Goal: Task Accomplishment & Management: Complete application form

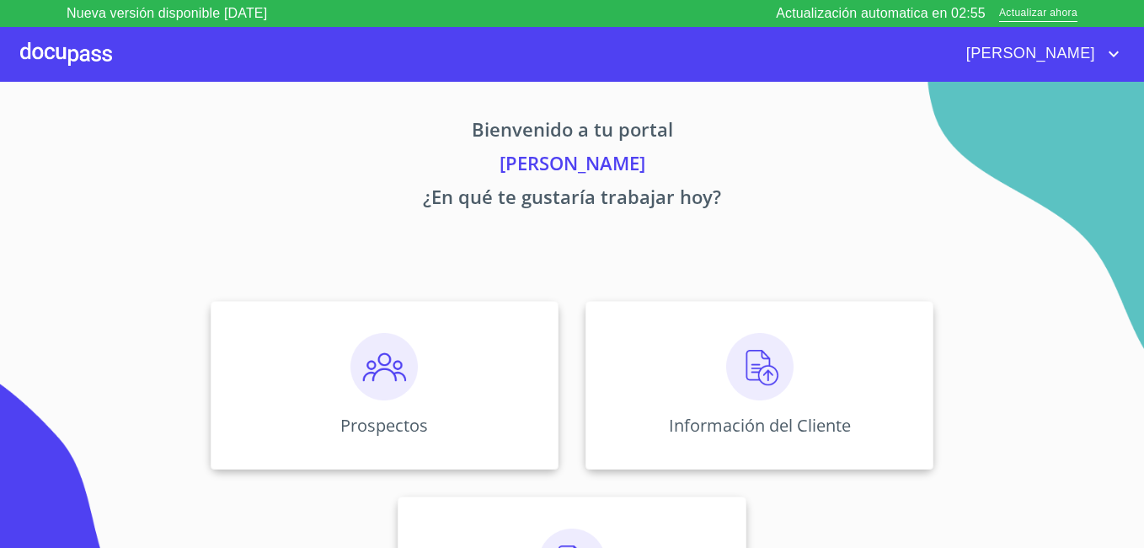
click at [1114, 334] on section "Bienvenido a tu portal ARTURO PÉREZ PALMA ¿En qué te gustaría trabajar hoy? Pro…" at bounding box center [572, 328] width 1144 height 493
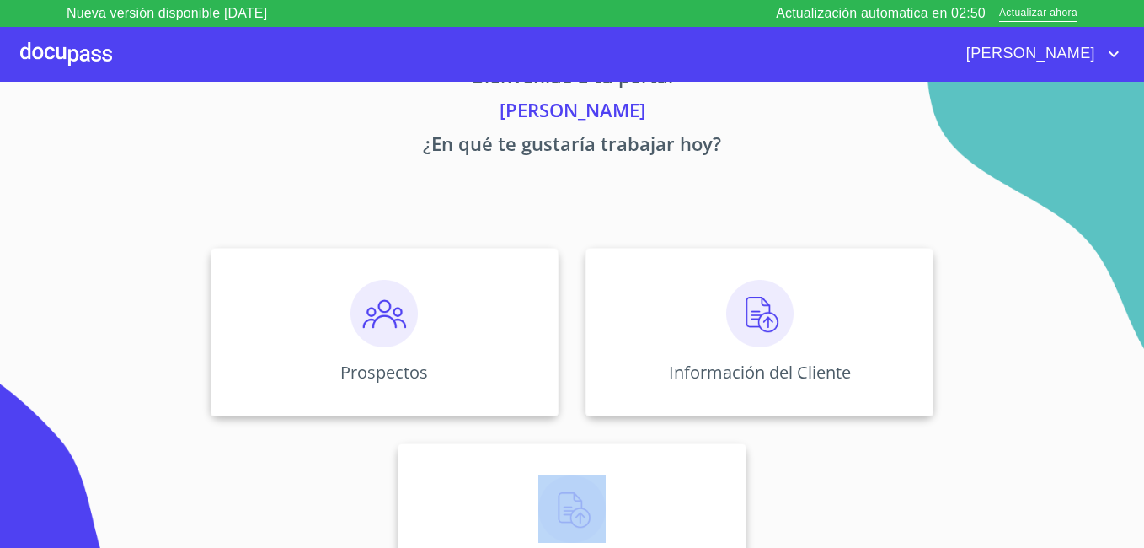
scroll to position [104, 0]
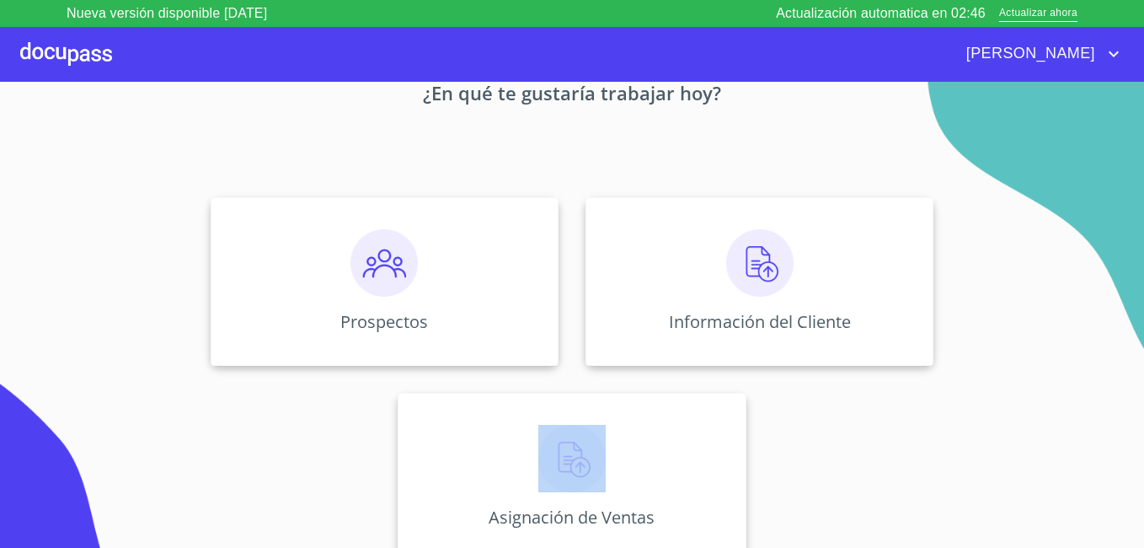
click at [88, 56] on div at bounding box center [66, 54] width 92 height 54
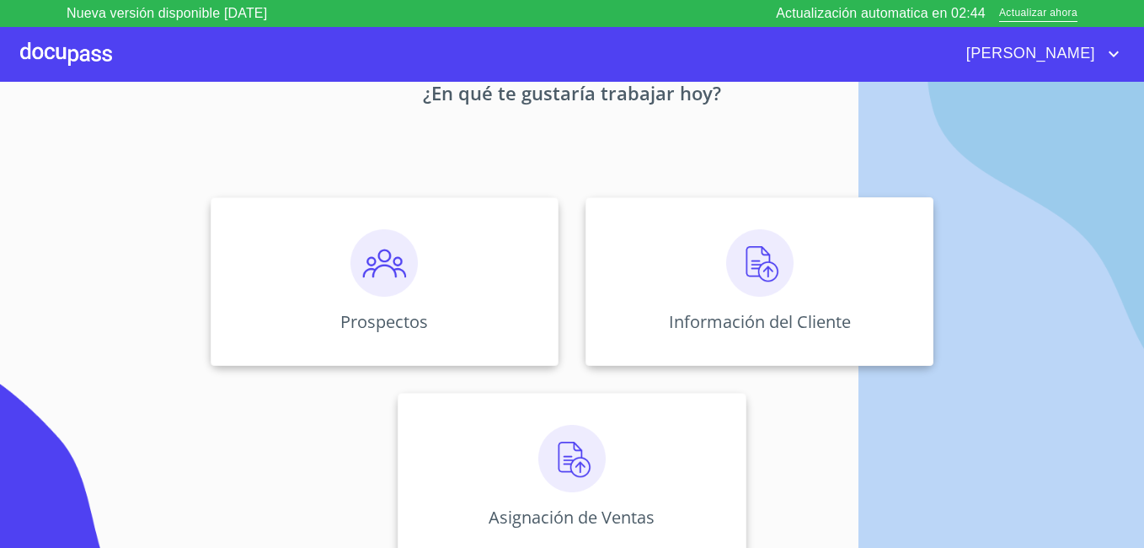
click at [88, 56] on div at bounding box center [66, 54] width 92 height 54
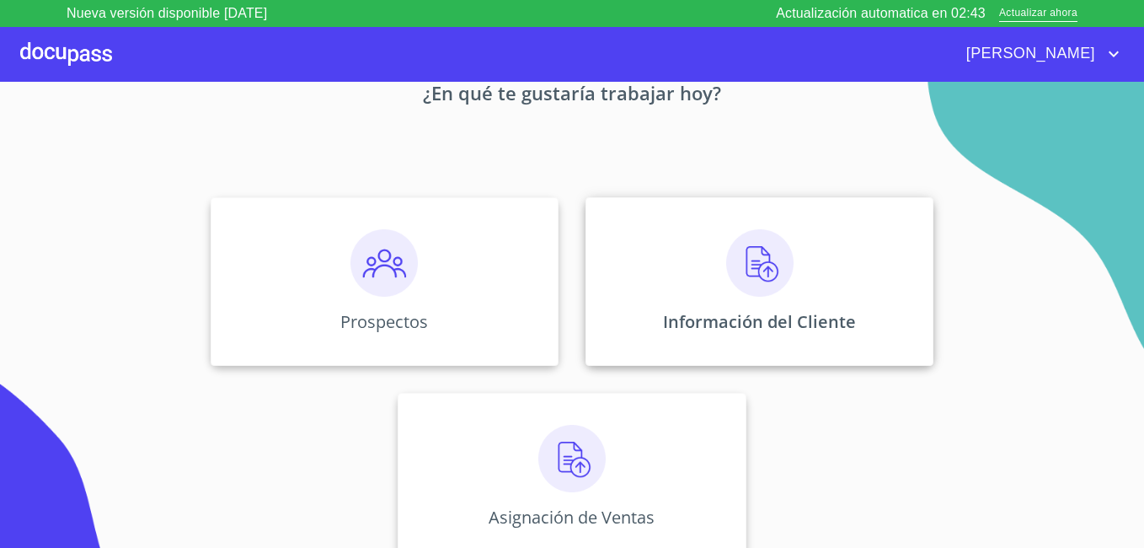
click at [759, 286] on img at bounding box center [759, 262] width 67 height 67
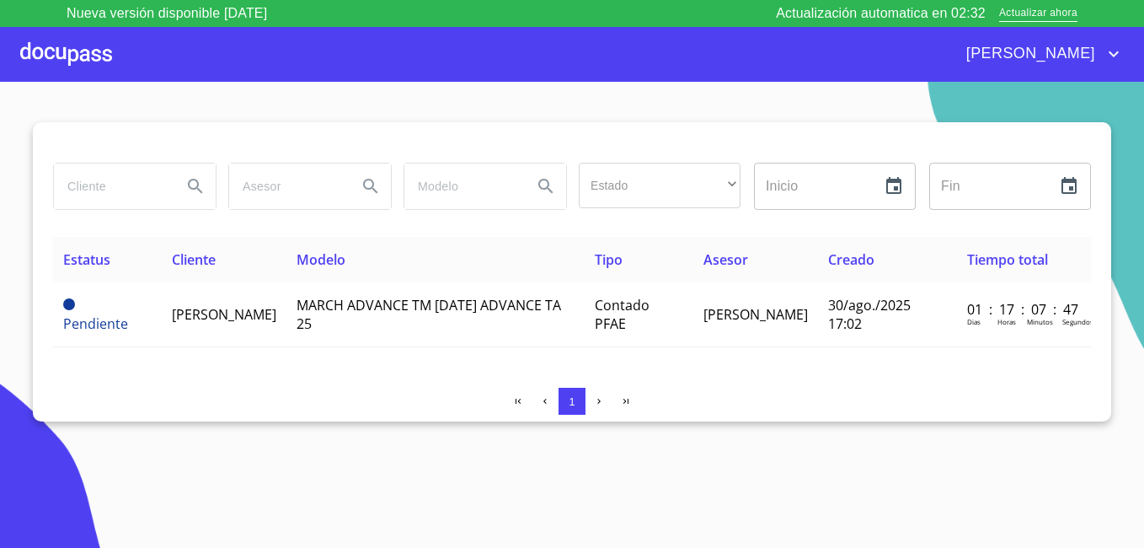
click at [1109, 56] on icon "account of current user" at bounding box center [1114, 54] width 20 height 20
click at [36, 57] on div at bounding box center [572, 274] width 1144 height 548
click at [36, 58] on div at bounding box center [66, 54] width 92 height 54
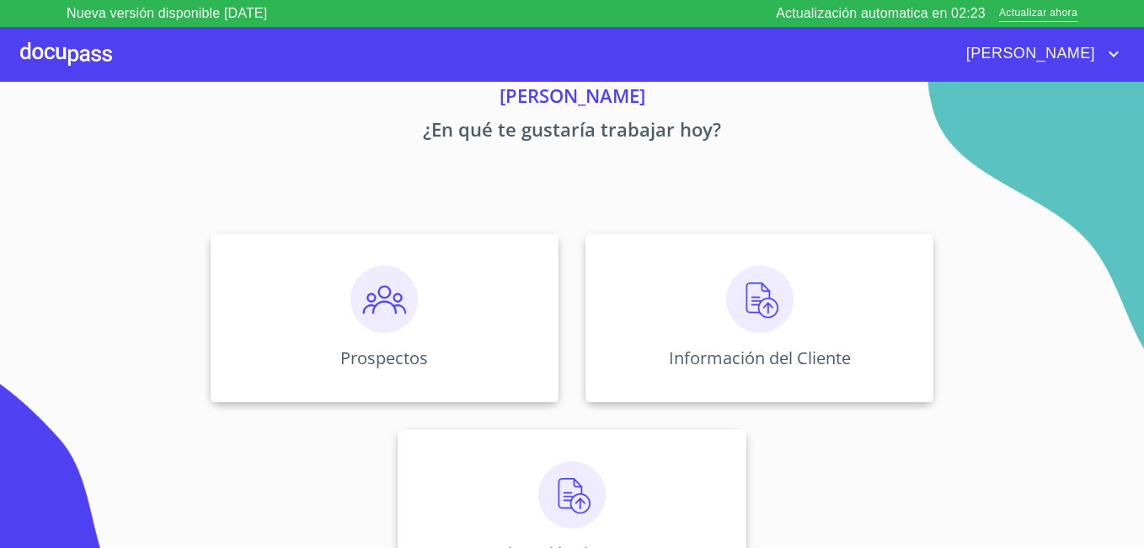
scroll to position [104, 0]
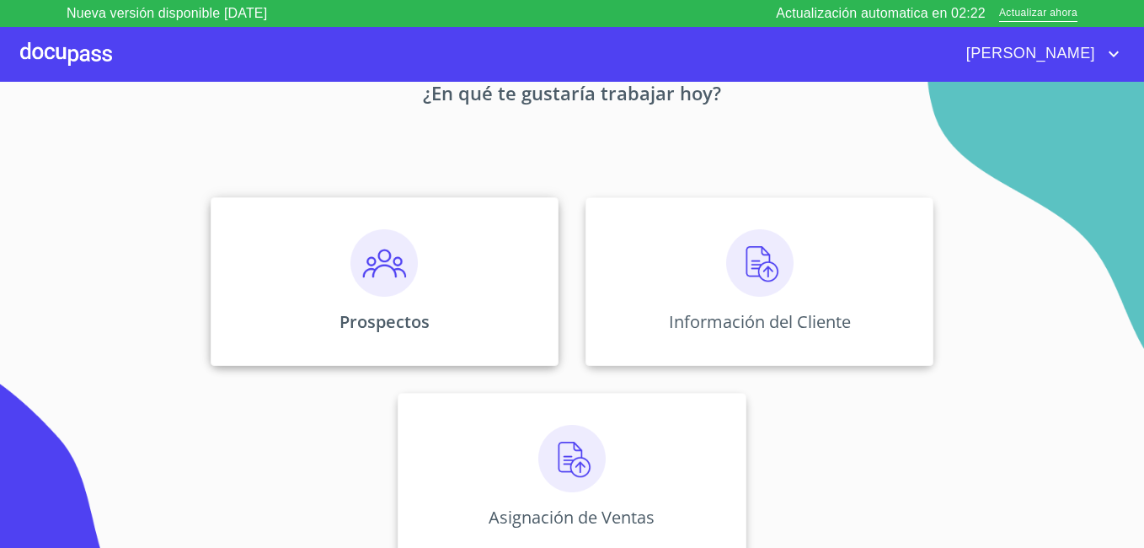
click at [381, 265] on img at bounding box center [383, 262] width 67 height 67
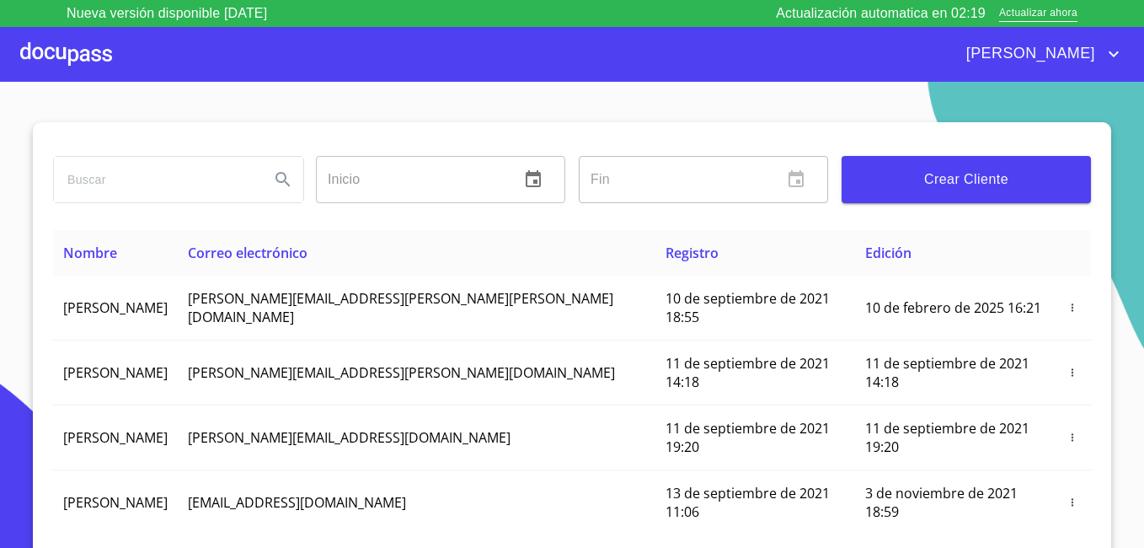
click at [918, 170] on span "Crear Cliente" at bounding box center [966, 180] width 222 height 24
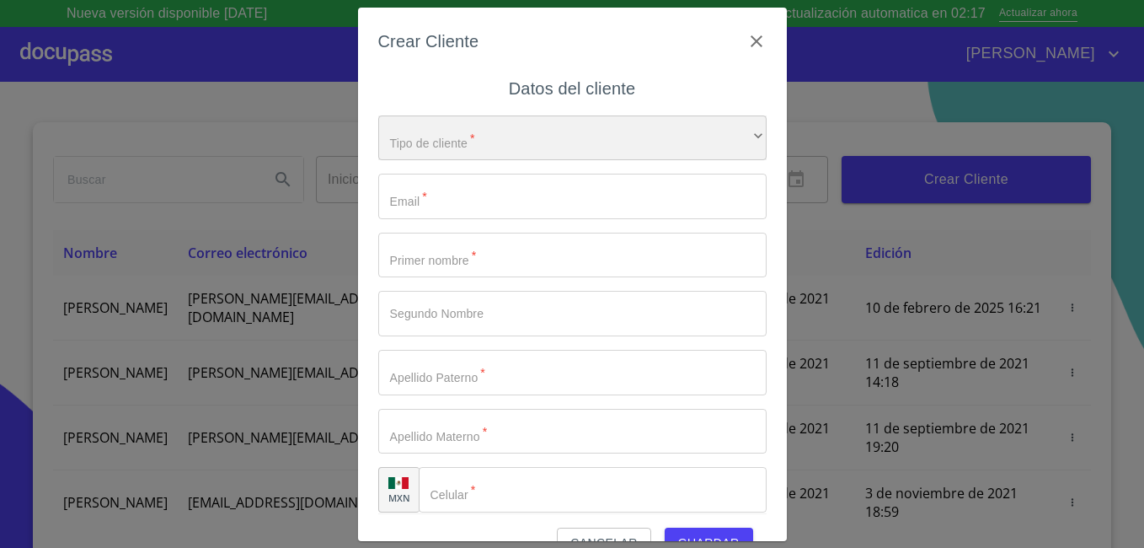
click at [502, 133] on div "​" at bounding box center [572, 137] width 388 height 45
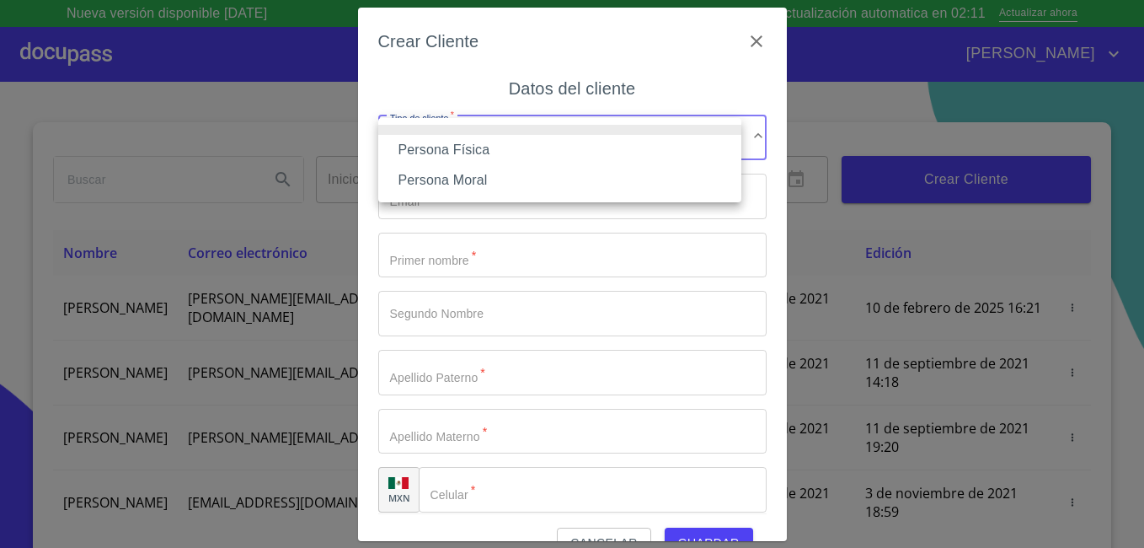
click at [484, 149] on li "Persona Física" at bounding box center [559, 150] width 363 height 30
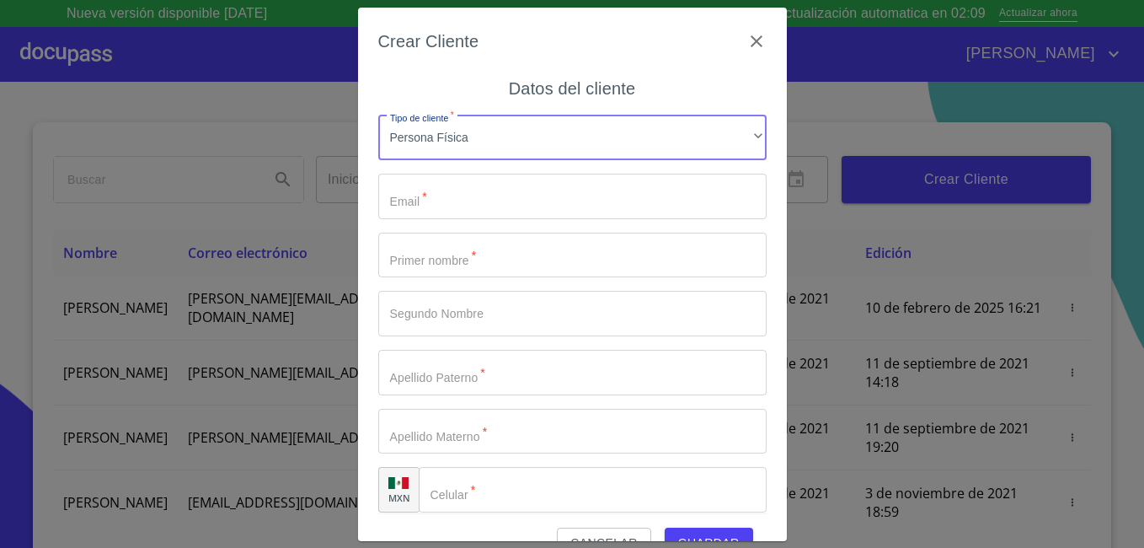
click at [431, 200] on input "Tipo de cliente   *" at bounding box center [572, 196] width 388 height 45
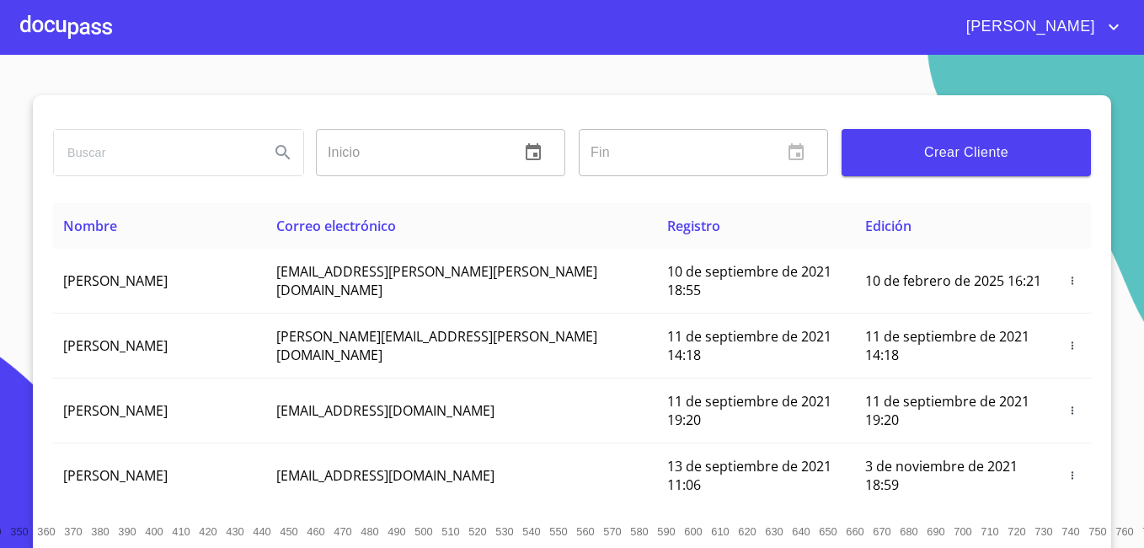
scroll to position [235, 0]
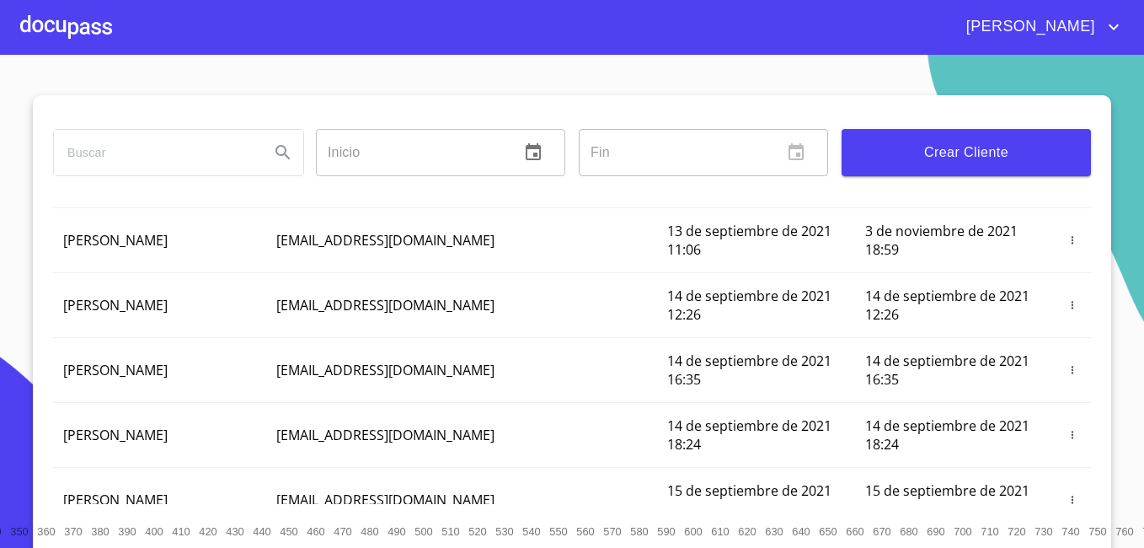
click at [933, 147] on span "Crear Cliente" at bounding box center [966, 153] width 222 height 24
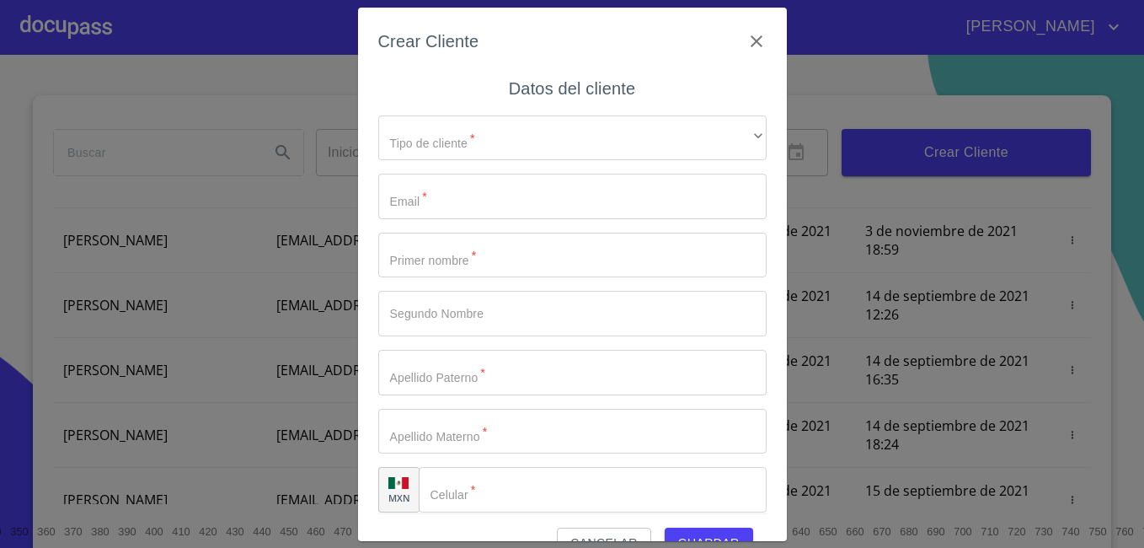
drag, startPoint x: 933, startPoint y: 147, endPoint x: 522, endPoint y: 136, distance: 411.3
click at [522, 136] on div "Crear Cliente Datos del cliente Tipo de cliente   * ​ ​ Email   * ​ Primer nomb…" at bounding box center [572, 274] width 1144 height 548
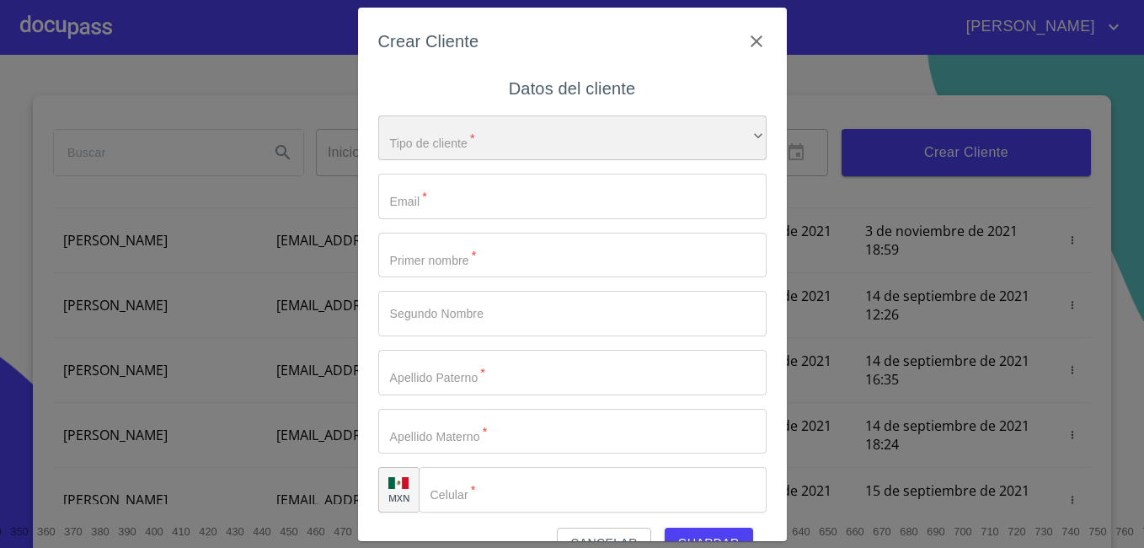
click at [474, 144] on div "​" at bounding box center [572, 137] width 388 height 45
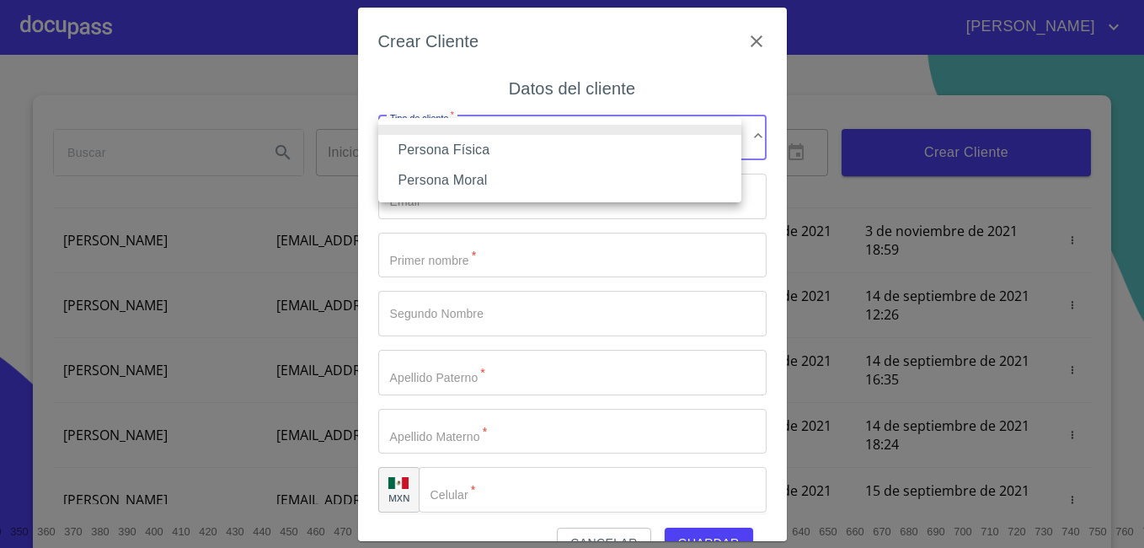
click at [477, 151] on li "Persona Física" at bounding box center [559, 150] width 363 height 30
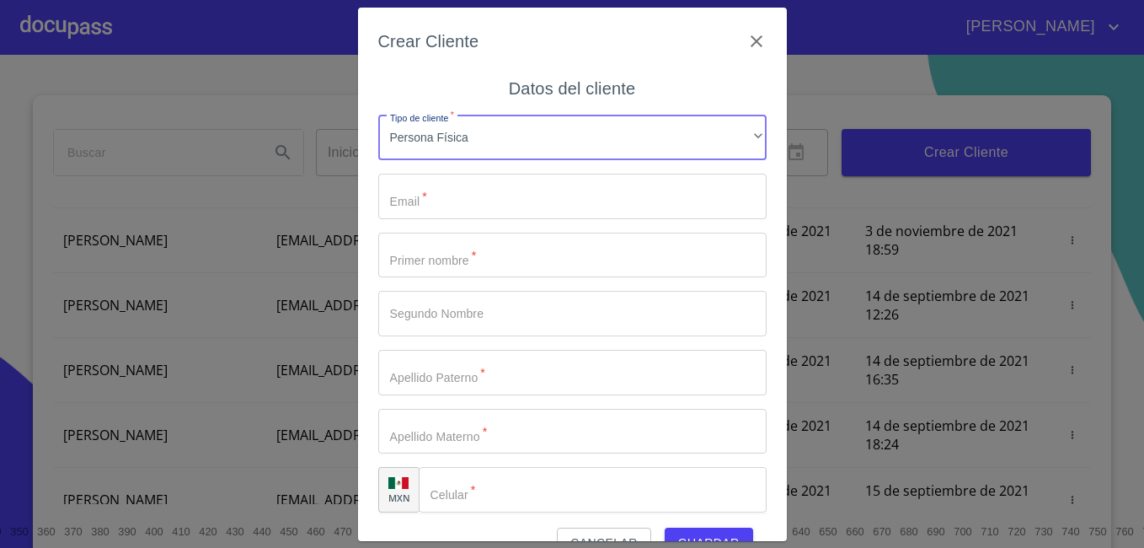
click at [457, 195] on input "Tipo de cliente   *" at bounding box center [572, 196] width 388 height 45
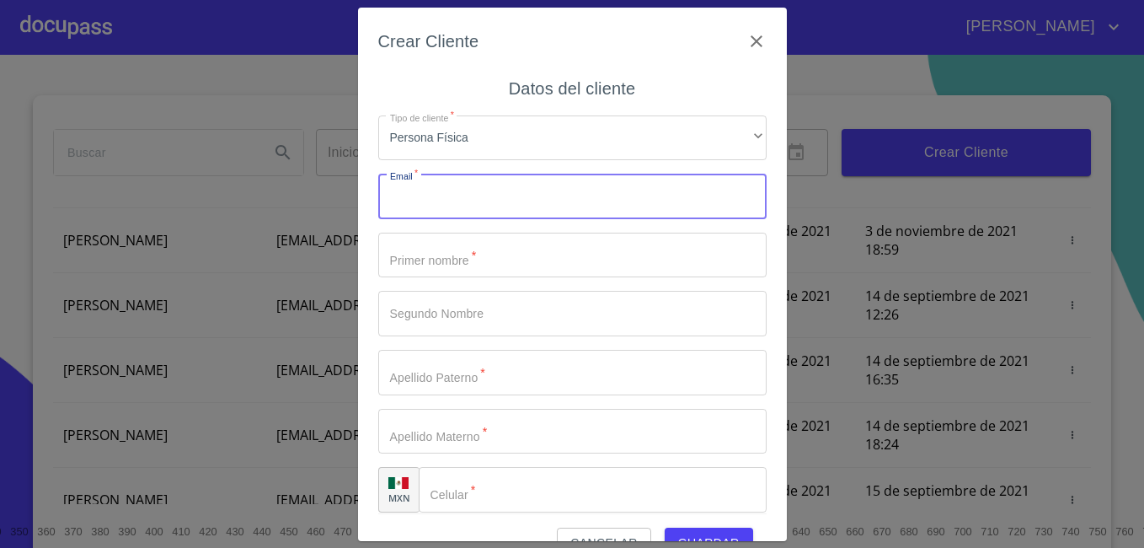
click at [431, 268] on input "Tipo de cliente   *" at bounding box center [572, 255] width 388 height 45
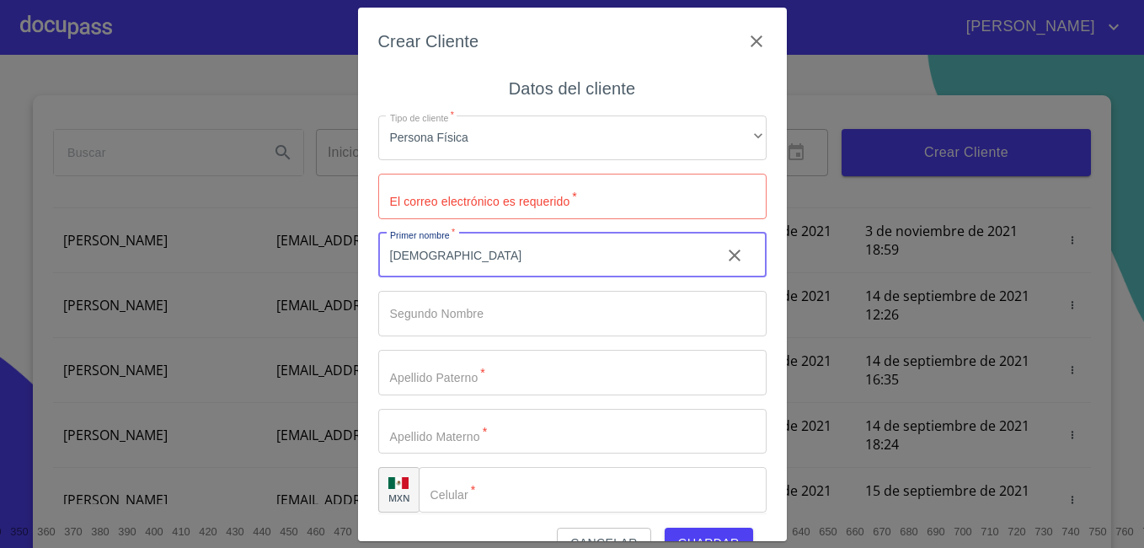
type input "[DEMOGRAPHIC_DATA]"
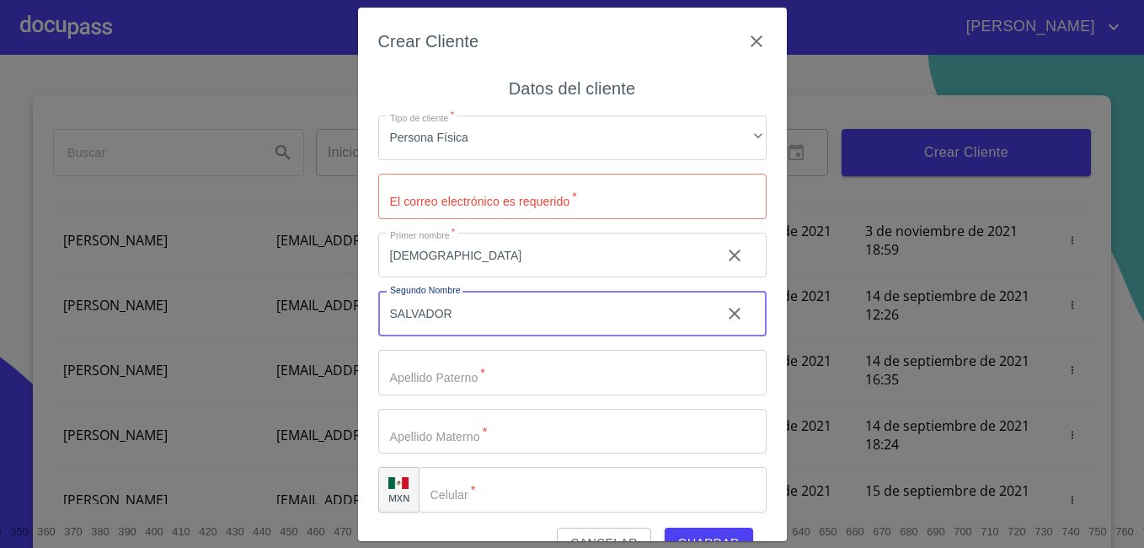
type input "SALVADOR"
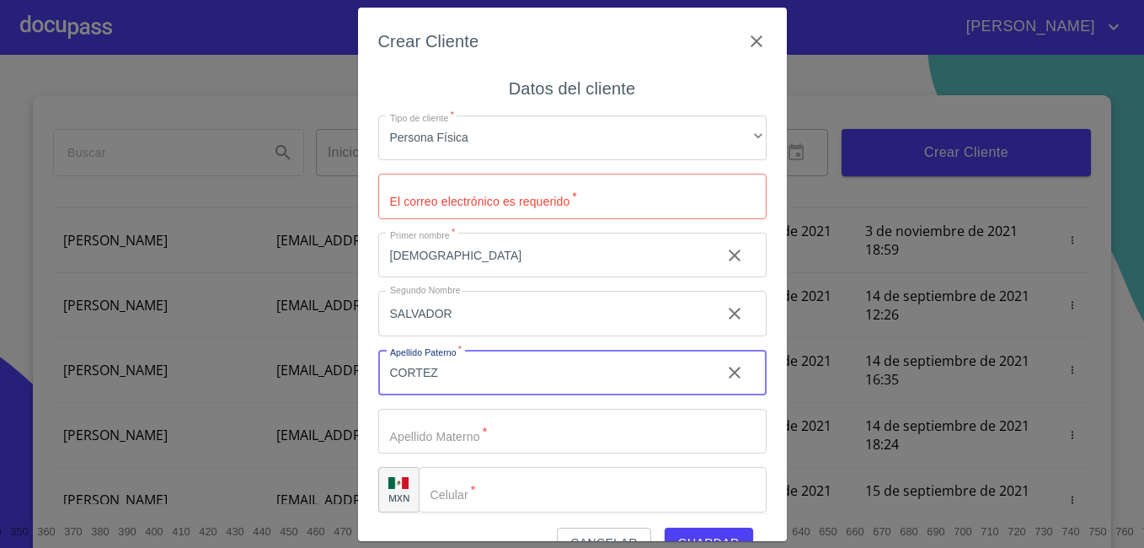
type input "CORTEZ"
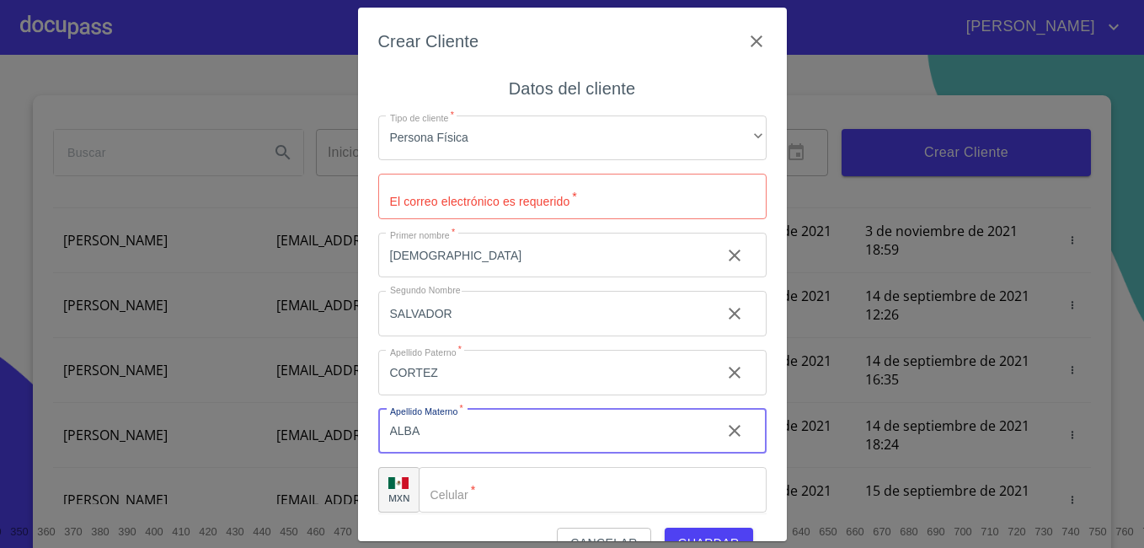
type input "ALBA"
click at [451, 491] on div "​" at bounding box center [593, 489] width 348 height 45
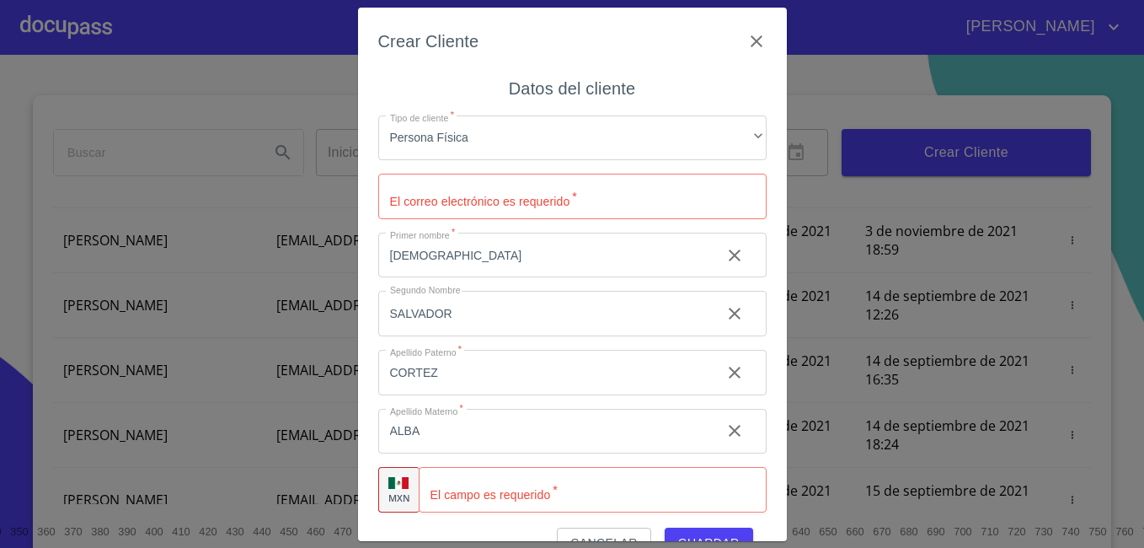
click at [451, 491] on div "​" at bounding box center [593, 489] width 348 height 45
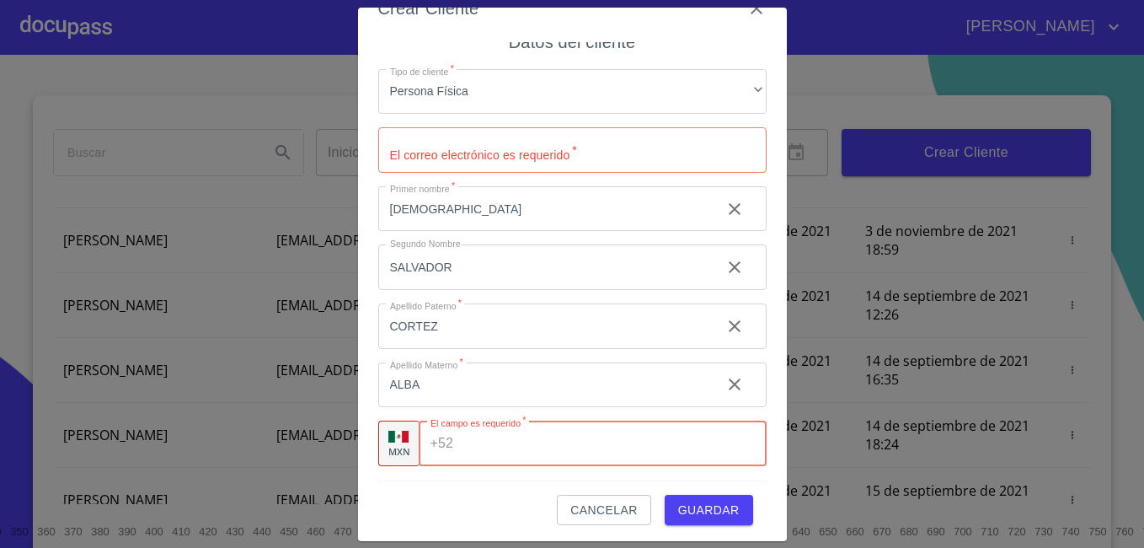
scroll to position [37, 0]
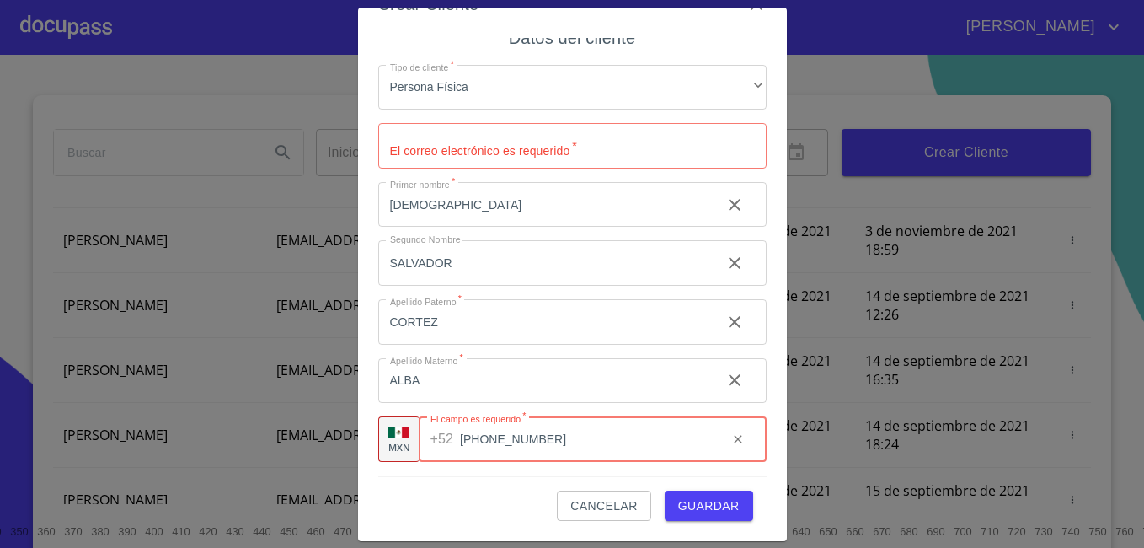
type input "[PHONE_NUMBER]"
click at [533, 148] on input "Tipo de cliente   *" at bounding box center [572, 145] width 388 height 45
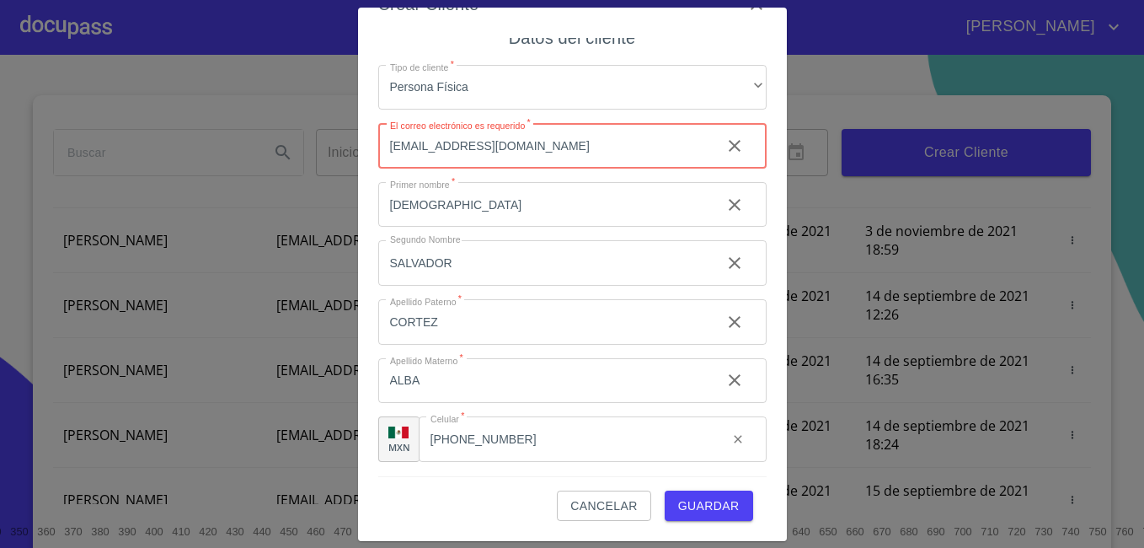
type input "[EMAIL_ADDRESS][DOMAIN_NAME]"
click at [704, 500] on span "Guardar" at bounding box center [709, 505] width 62 height 21
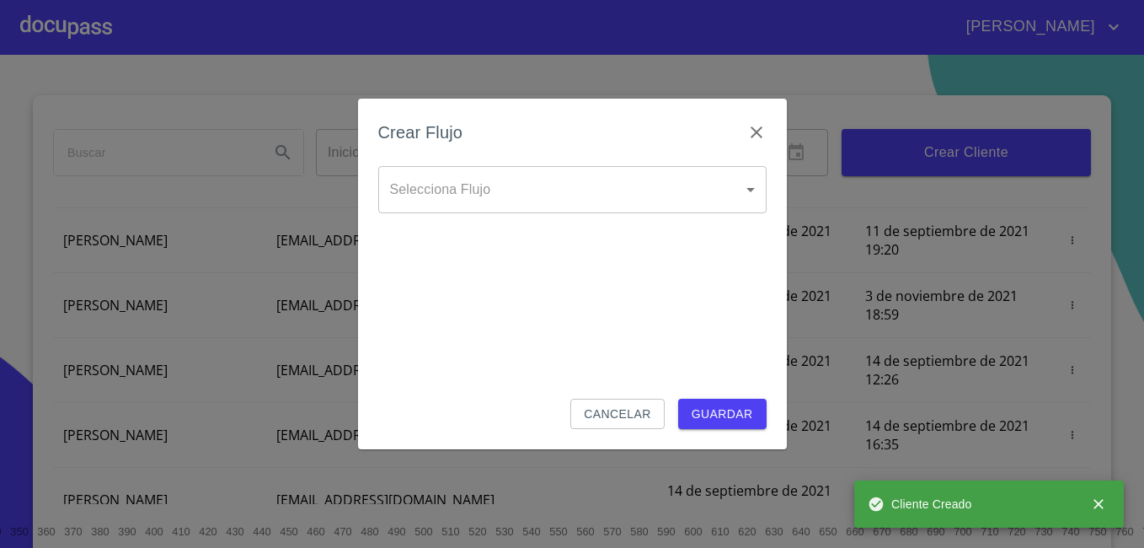
click at [743, 194] on body "[PERSON_NAME] ​ Fin ​ Crear Cliente Nombre Correo electrónico Registro Edición …" at bounding box center [572, 274] width 1144 height 548
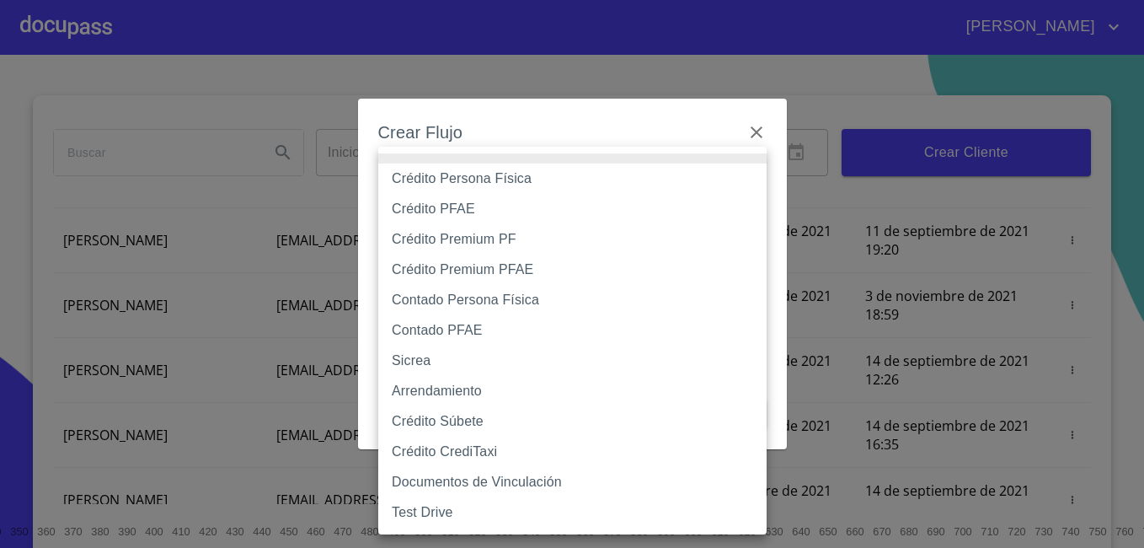
click at [554, 304] on li "Contado Persona Física" at bounding box center [572, 300] width 388 height 30
type input "60bf975b0d9865ccc2471536"
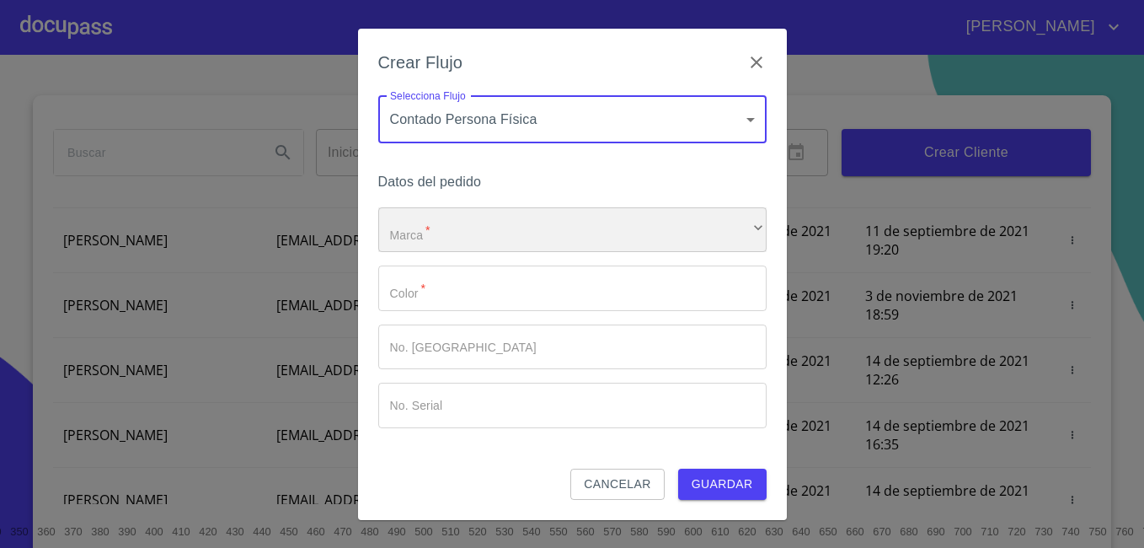
click at [534, 240] on div "​" at bounding box center [572, 229] width 388 height 45
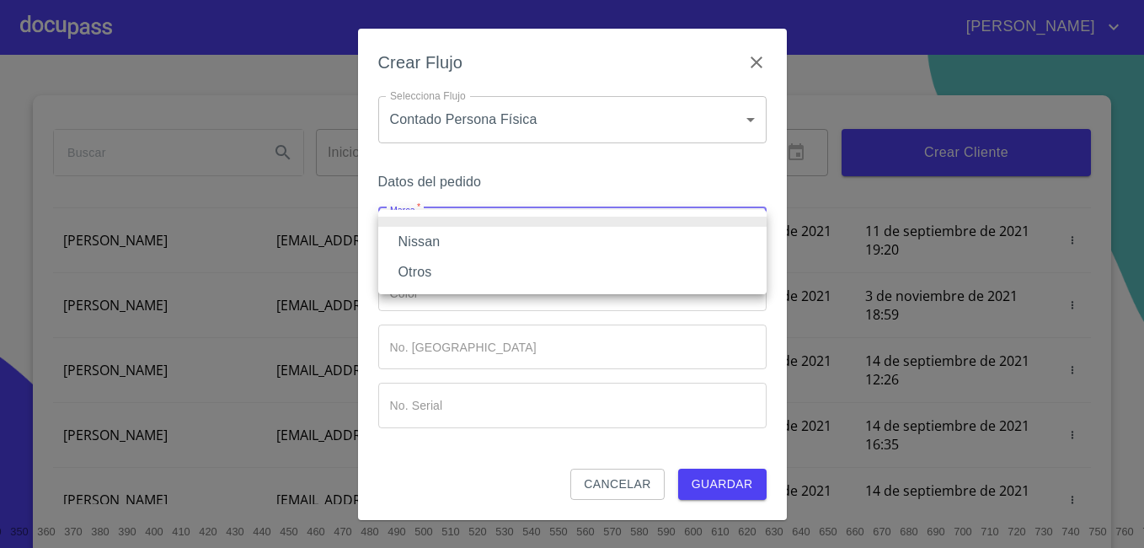
click at [534, 240] on li "Nissan" at bounding box center [572, 242] width 388 height 30
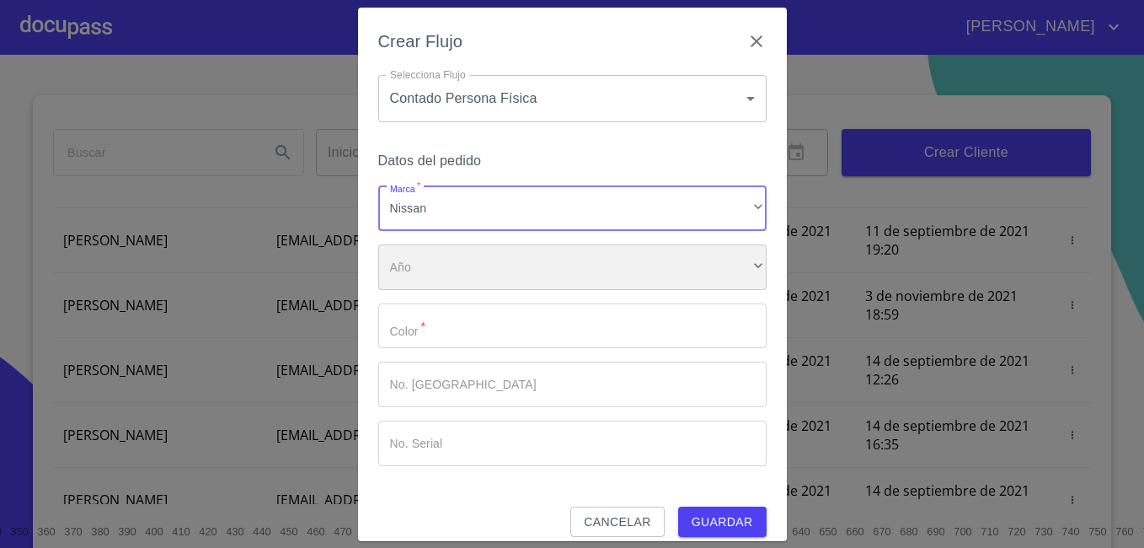
click at [472, 268] on div "​" at bounding box center [572, 266] width 388 height 45
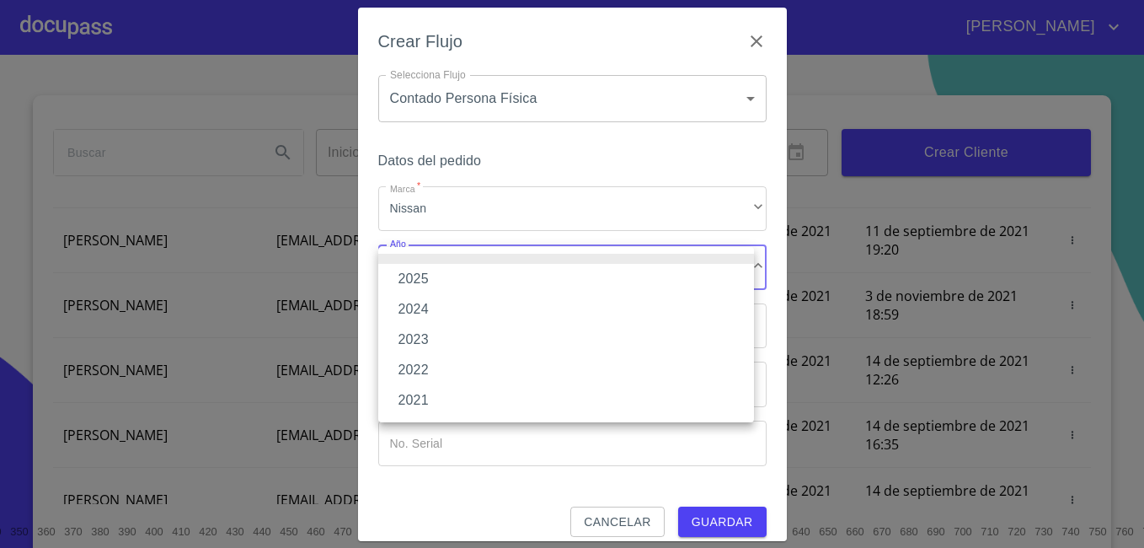
click at [465, 276] on li "2025" at bounding box center [566, 279] width 376 height 30
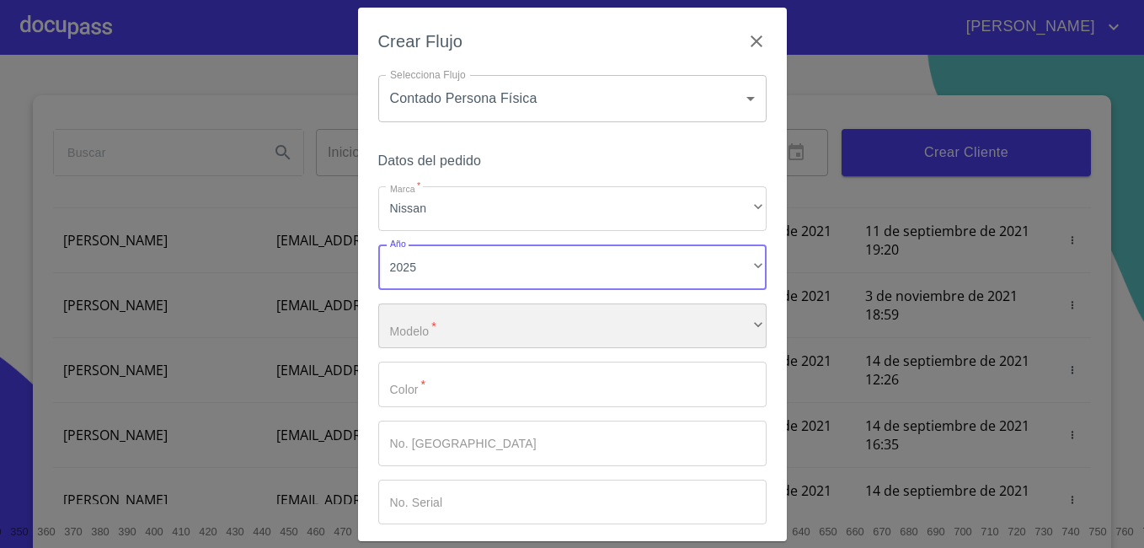
click at [447, 325] on div "​" at bounding box center [572, 325] width 388 height 45
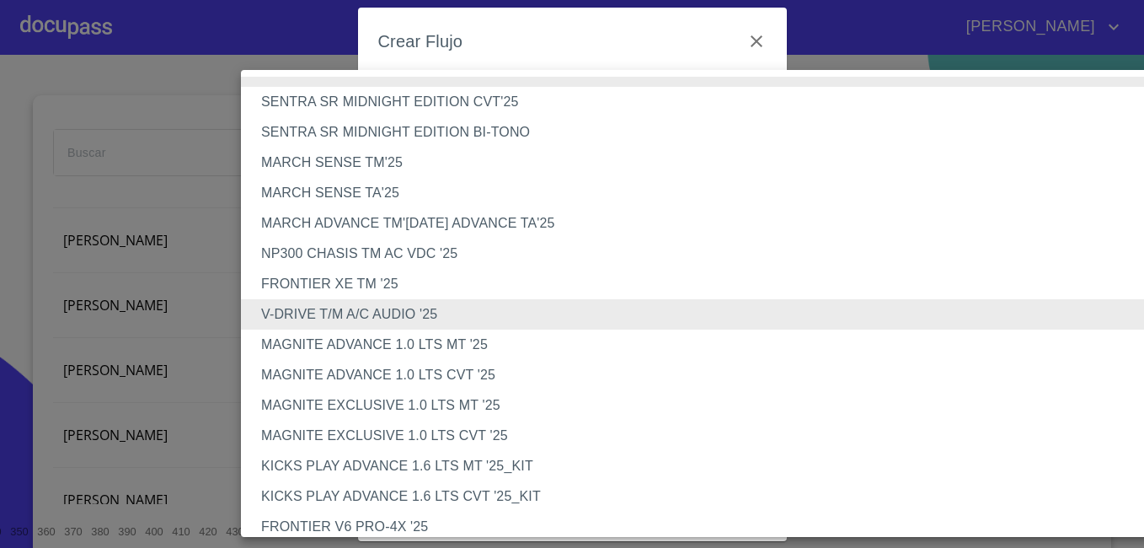
scroll to position [436, 0]
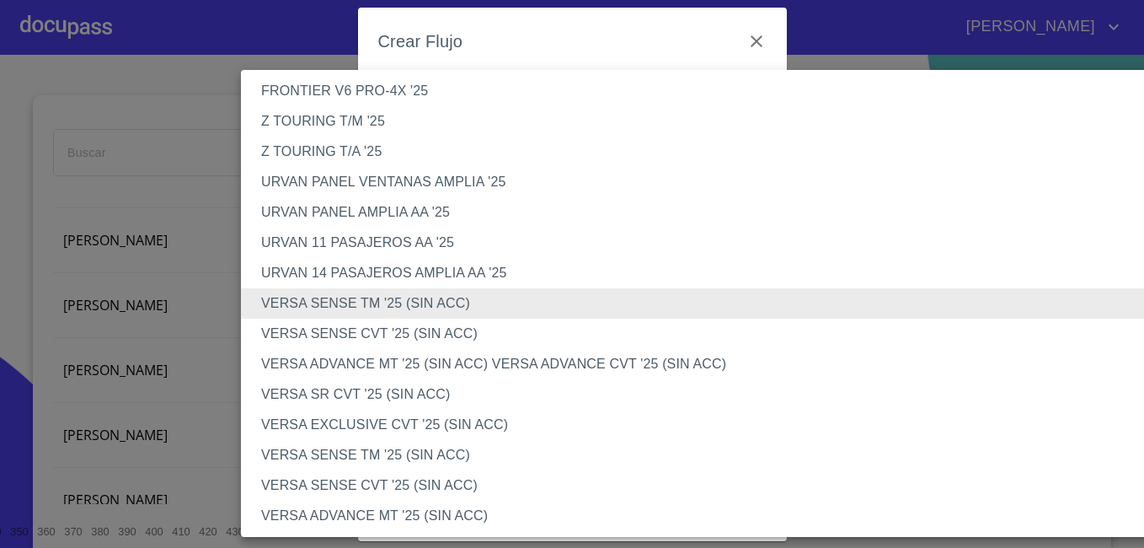
click at [457, 371] on li "VERSA ADVANCE MT '25 (SIN ACC) VERSA ADVANCE CVT '25 (SIN ACC)" at bounding box center [711, 364] width 941 height 30
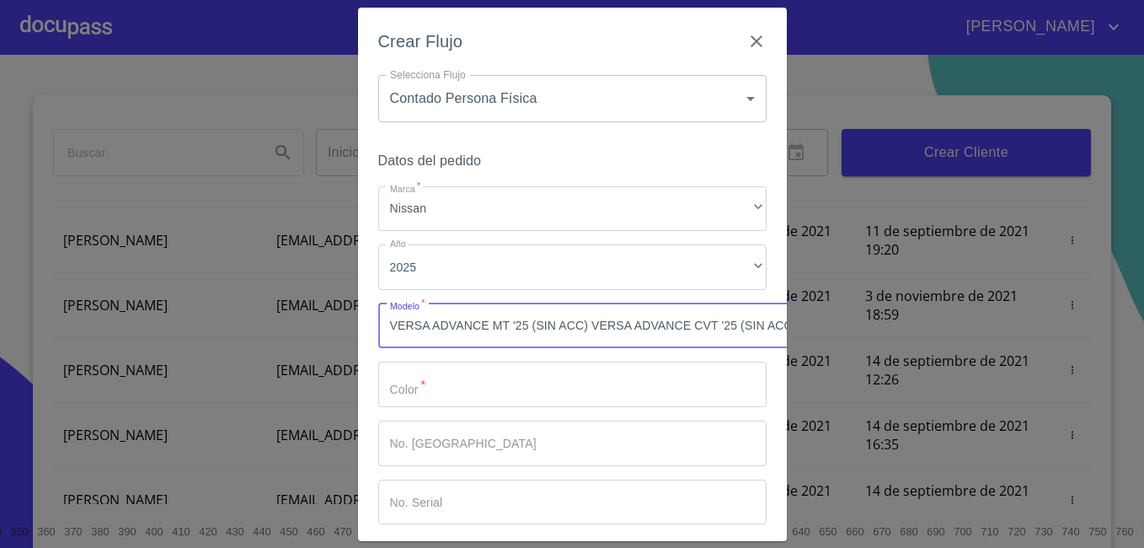
click at [448, 390] on input "Marca   *" at bounding box center [572, 383] width 388 height 45
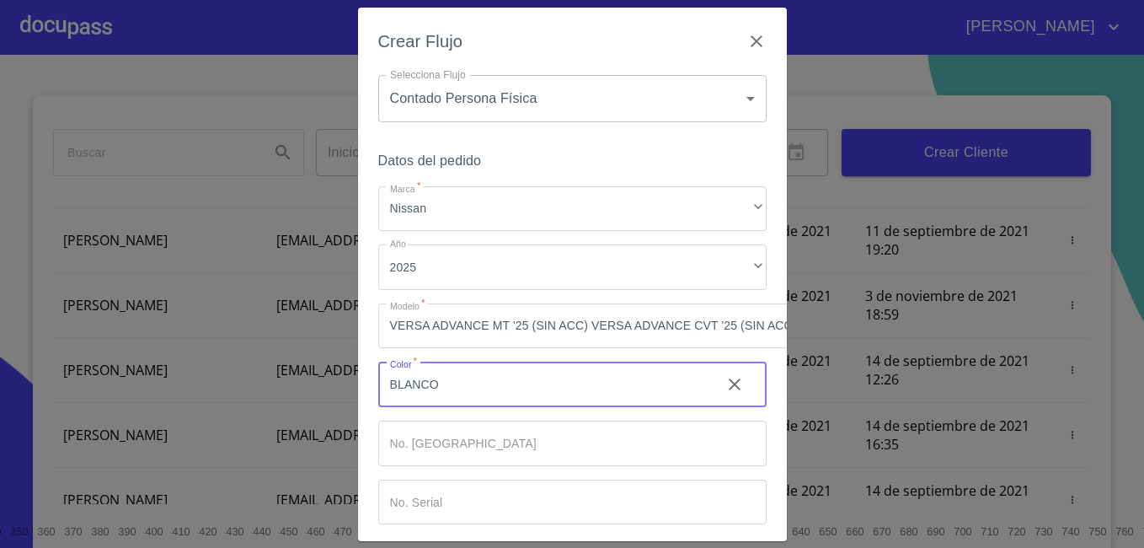
type input "BLANCO"
click at [433, 407] on input "Marca   *" at bounding box center [542, 383] width 329 height 45
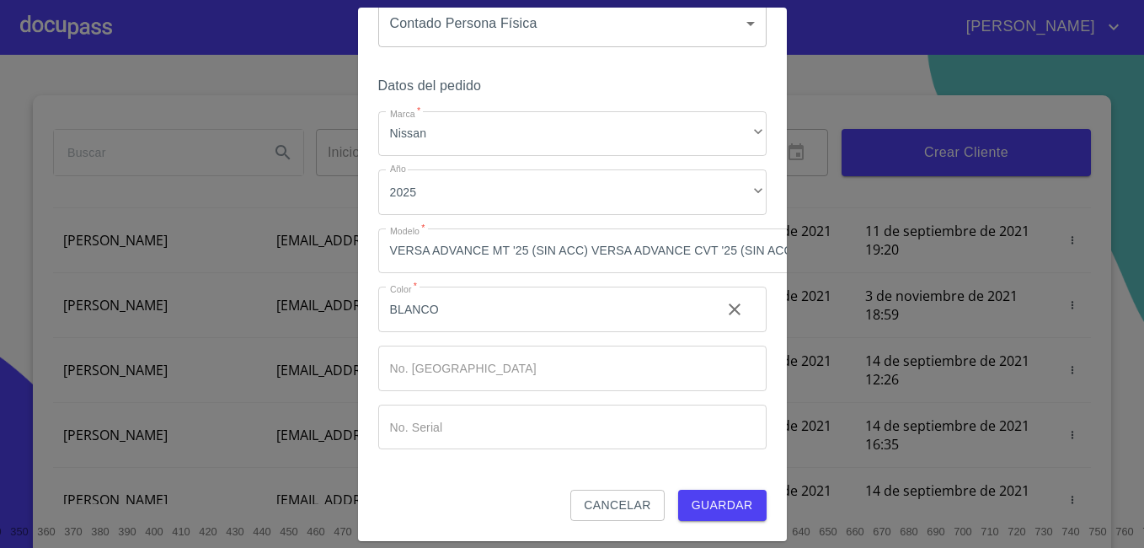
scroll to position [88, 0]
click at [522, 332] on input "Marca   *" at bounding box center [542, 308] width 329 height 45
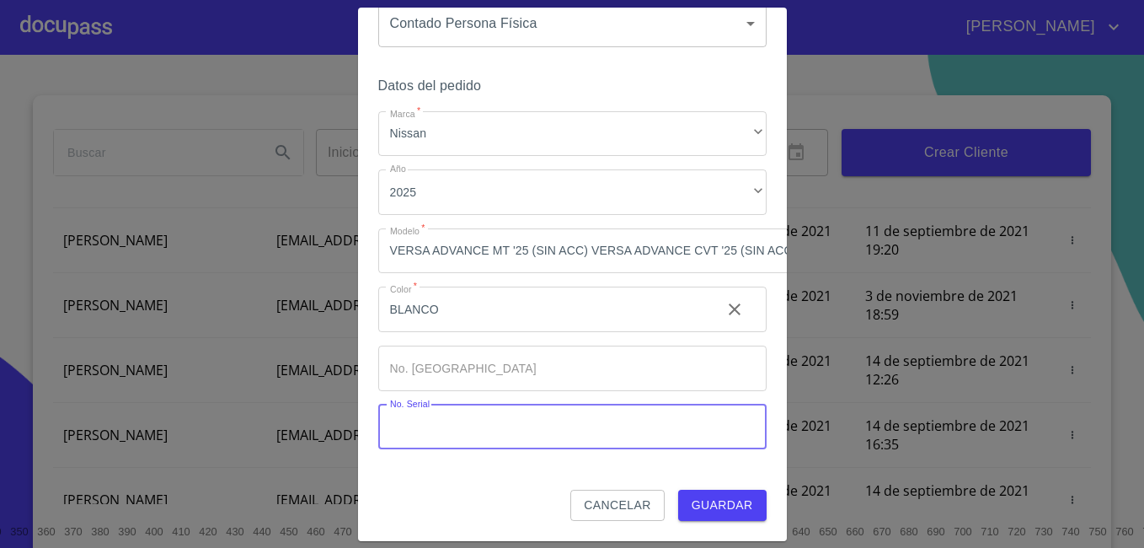
click at [471, 417] on input "Marca   *" at bounding box center [572, 426] width 388 height 45
paste input "[US_VEHICLE_IDENTIFICATION_NUMBER]"
type input "[US_VEHICLE_IDENTIFICATION_NUMBER]"
click at [708, 495] on span "Guardar" at bounding box center [723, 505] width 62 height 21
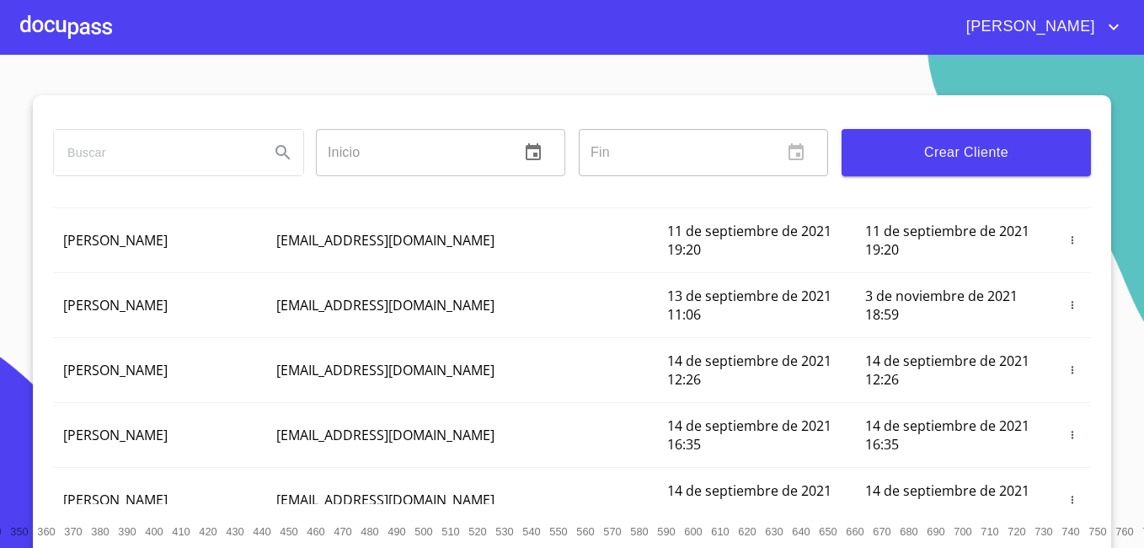
click at [70, 30] on div at bounding box center [66, 27] width 92 height 54
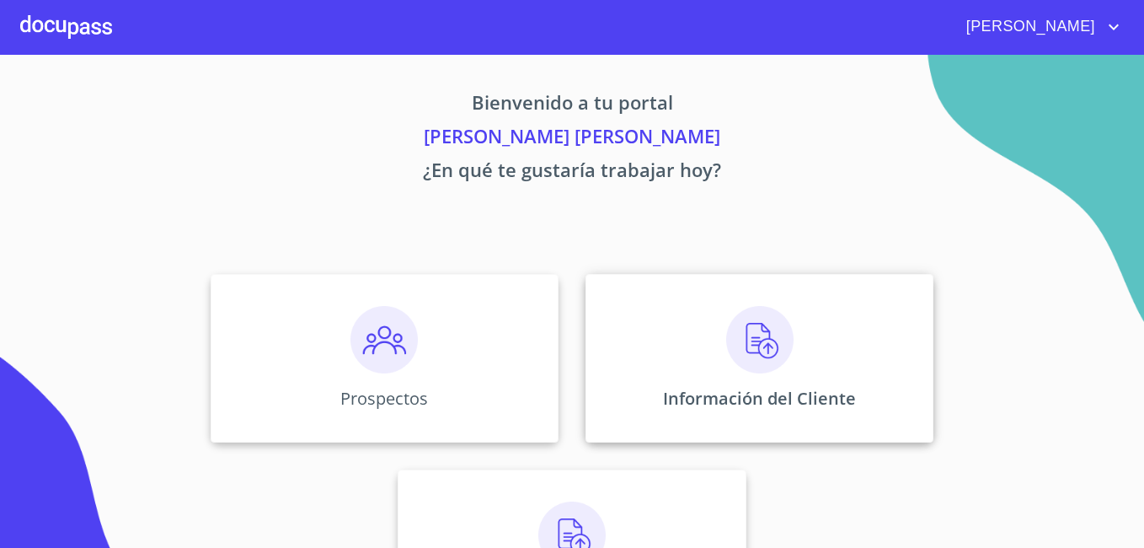
click at [750, 338] on img at bounding box center [759, 339] width 67 height 67
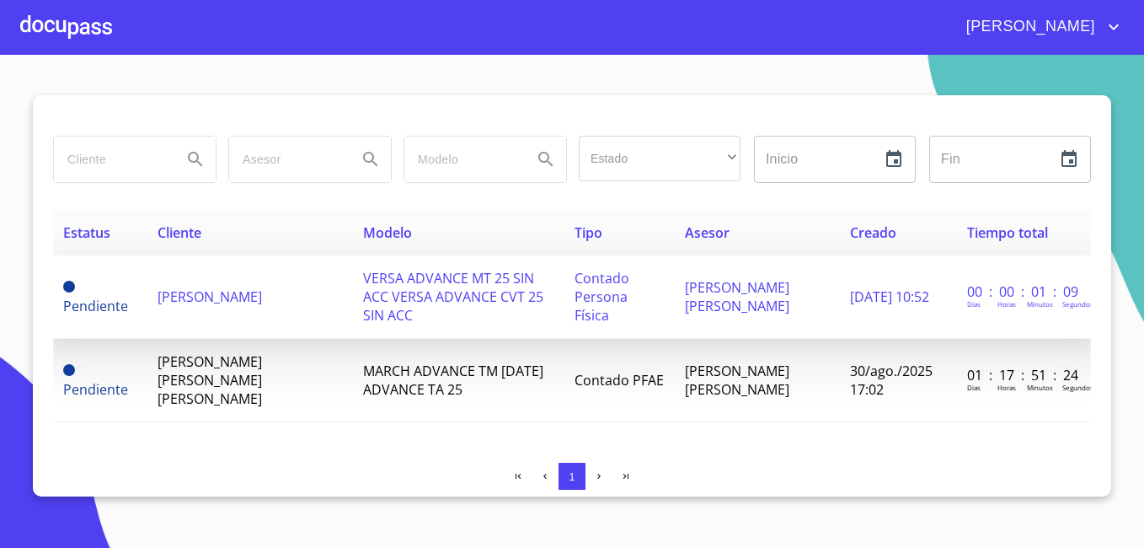
click at [214, 287] on span "[PERSON_NAME]" at bounding box center [210, 296] width 104 height 19
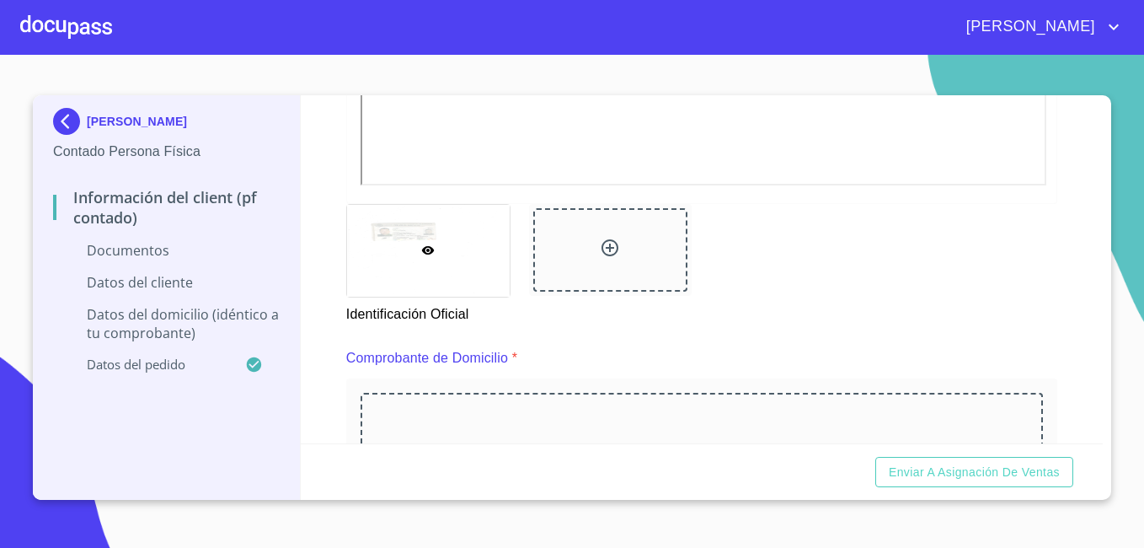
scroll to position [675, 0]
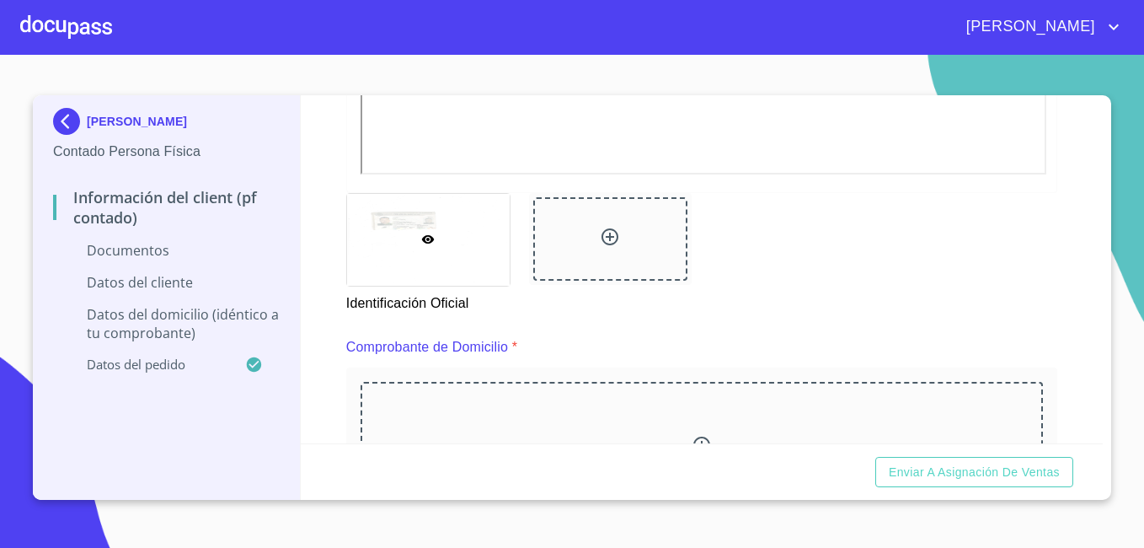
click at [587, 223] on div at bounding box center [610, 238] width 154 height 83
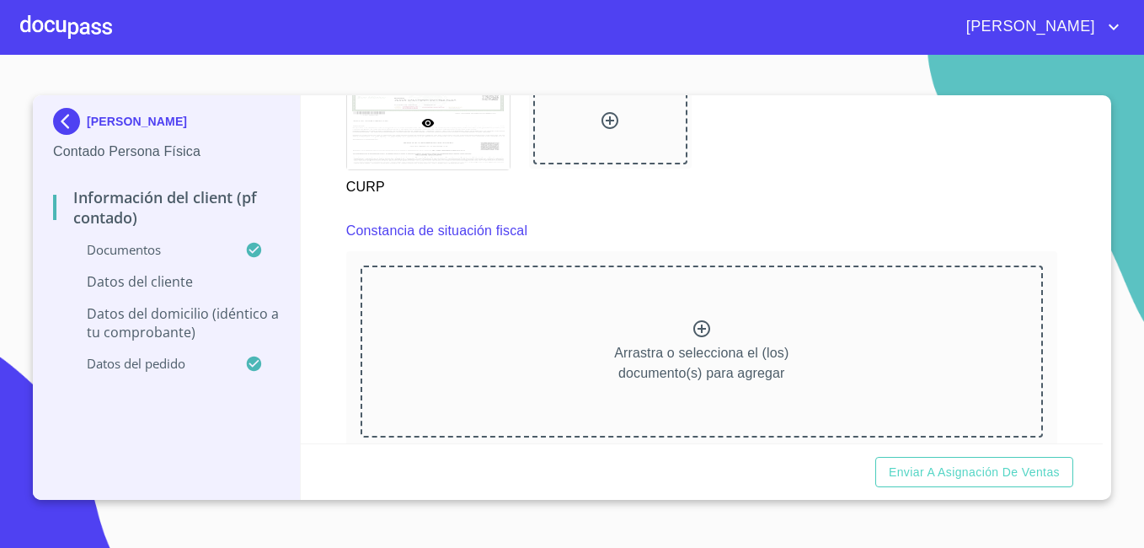
scroll to position [2141, 0]
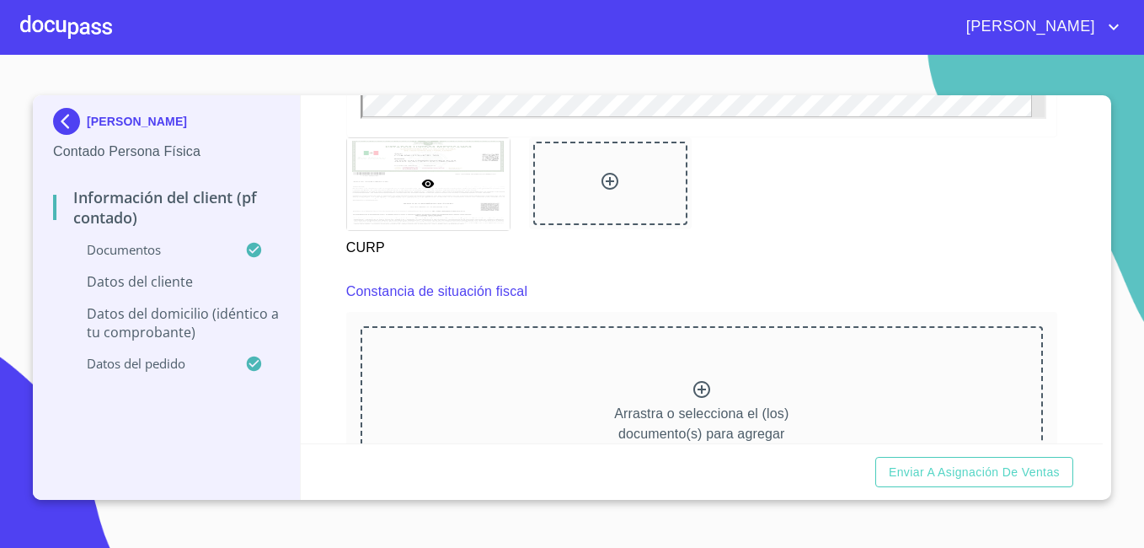
click at [1102, 431] on div "Información del Client (PF contado) Documentos Documento de identificación.   *…" at bounding box center [702, 269] width 803 height 348
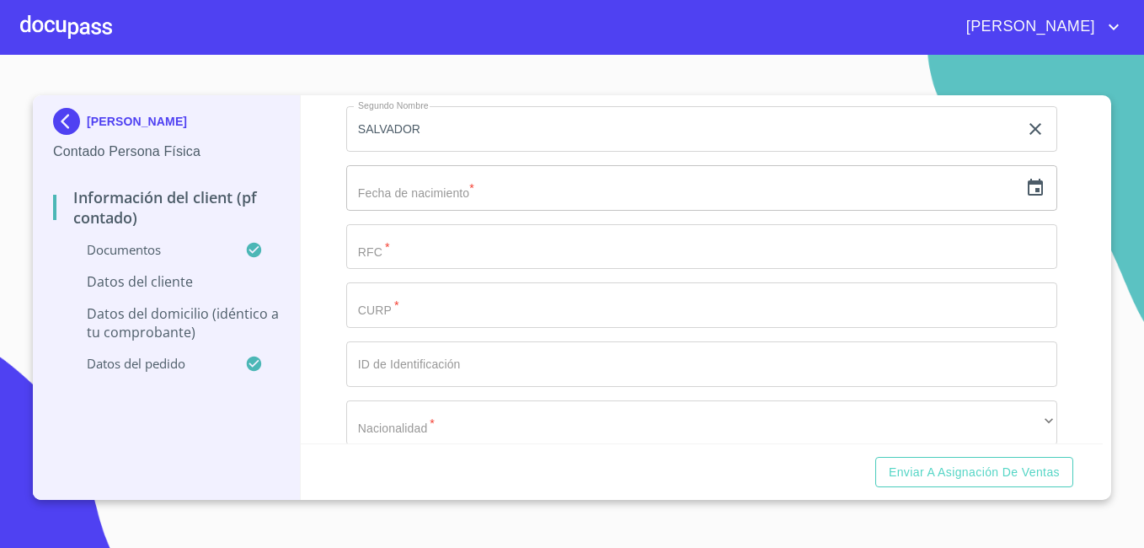
scroll to position [3287, 0]
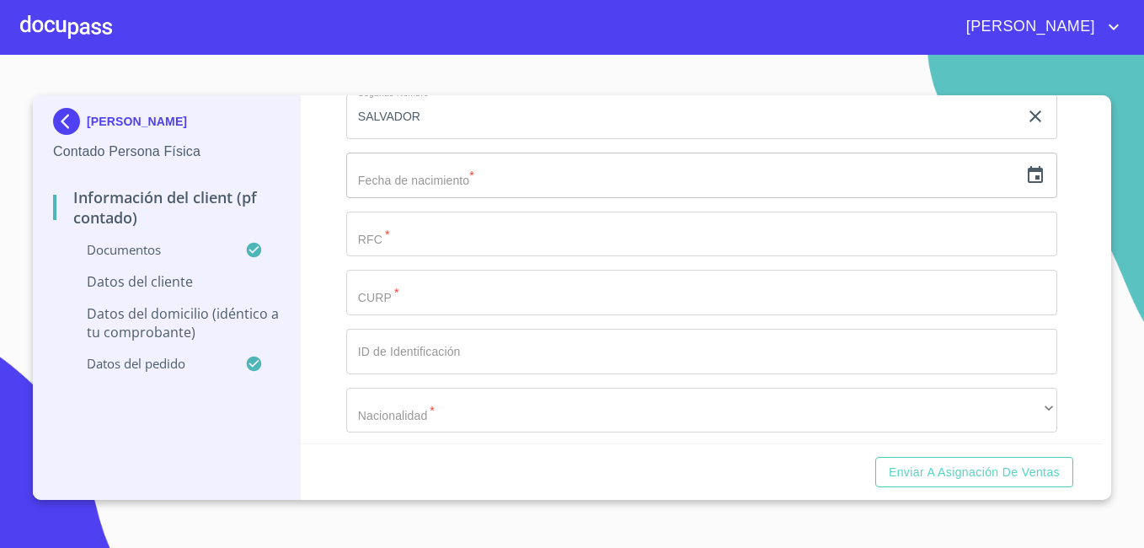
click at [393, 198] on input "text" at bounding box center [682, 174] width 672 height 45
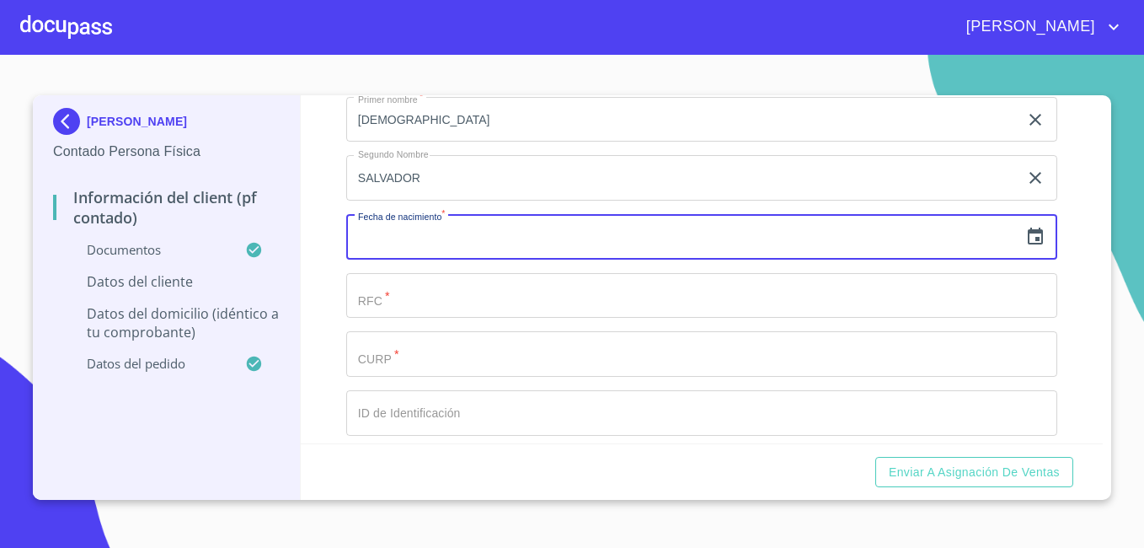
scroll to position [3219, 0]
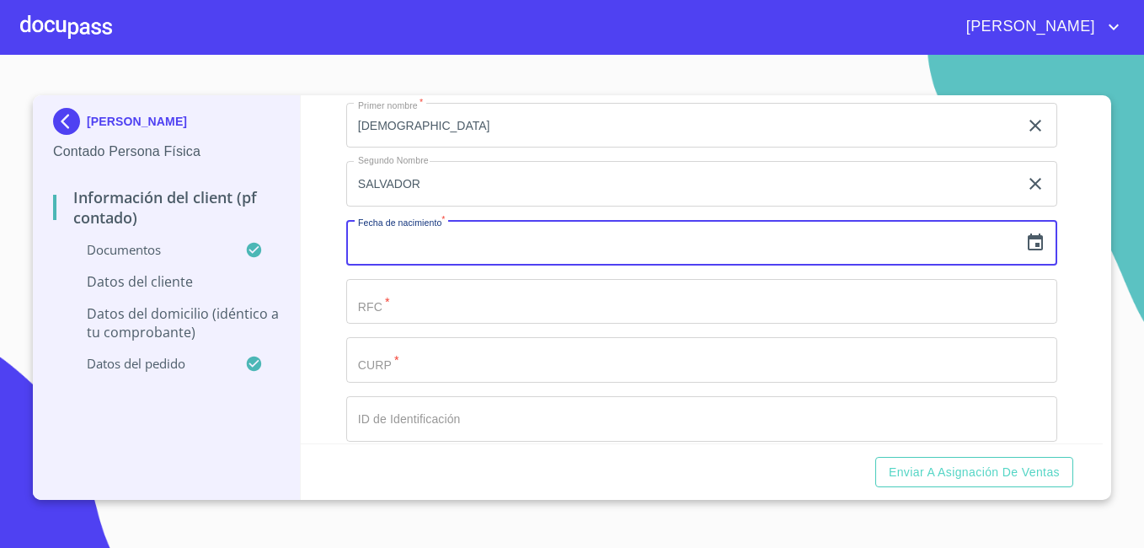
click at [1030, 250] on icon "button" at bounding box center [1035, 241] width 15 height 17
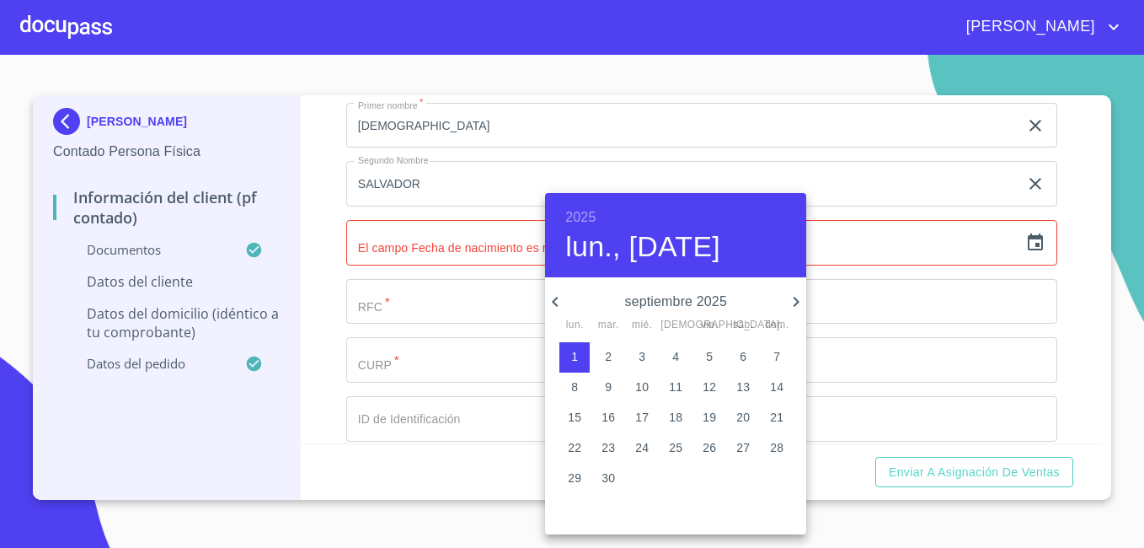
click at [575, 213] on h6 "2025" at bounding box center [580, 218] width 30 height 24
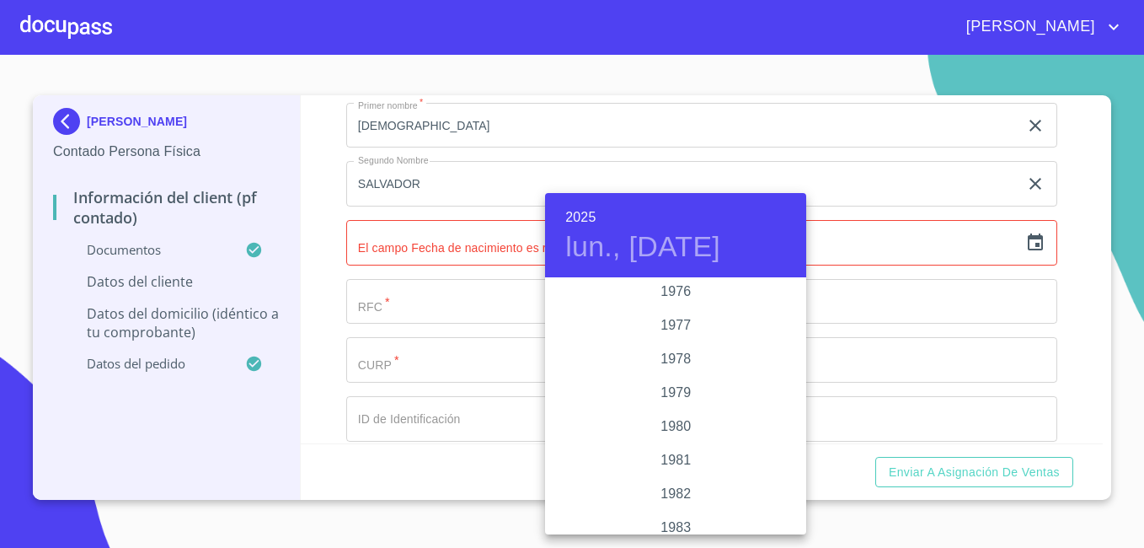
scroll to position [1758, 0]
click at [671, 527] on div "1984" at bounding box center [675, 528] width 261 height 34
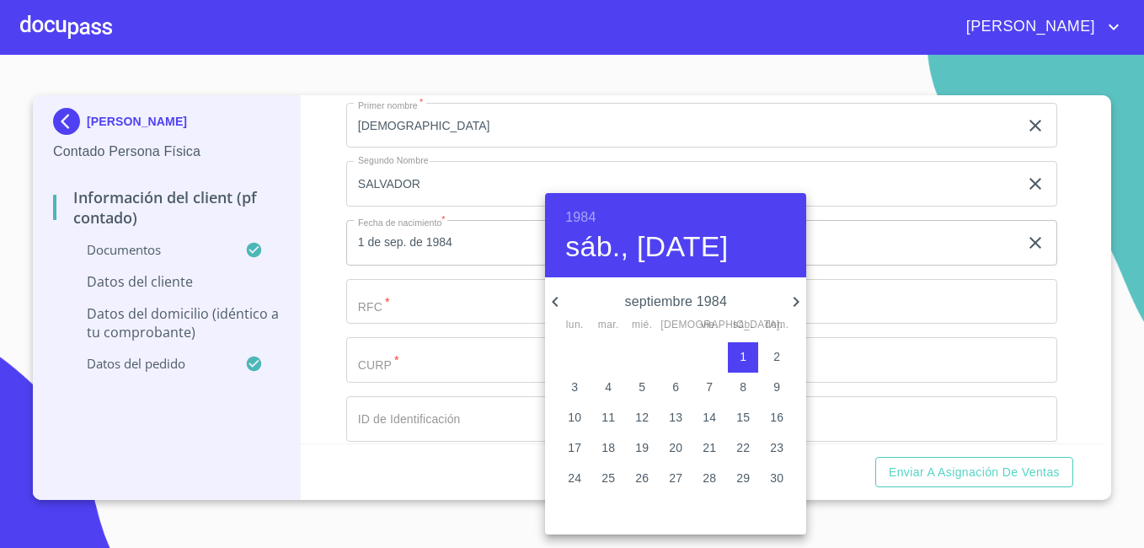
click at [789, 305] on icon "button" at bounding box center [796, 302] width 20 height 20
click at [646, 415] on p "12" at bounding box center [641, 417] width 13 height 17
type input "12 de dic. de 1984"
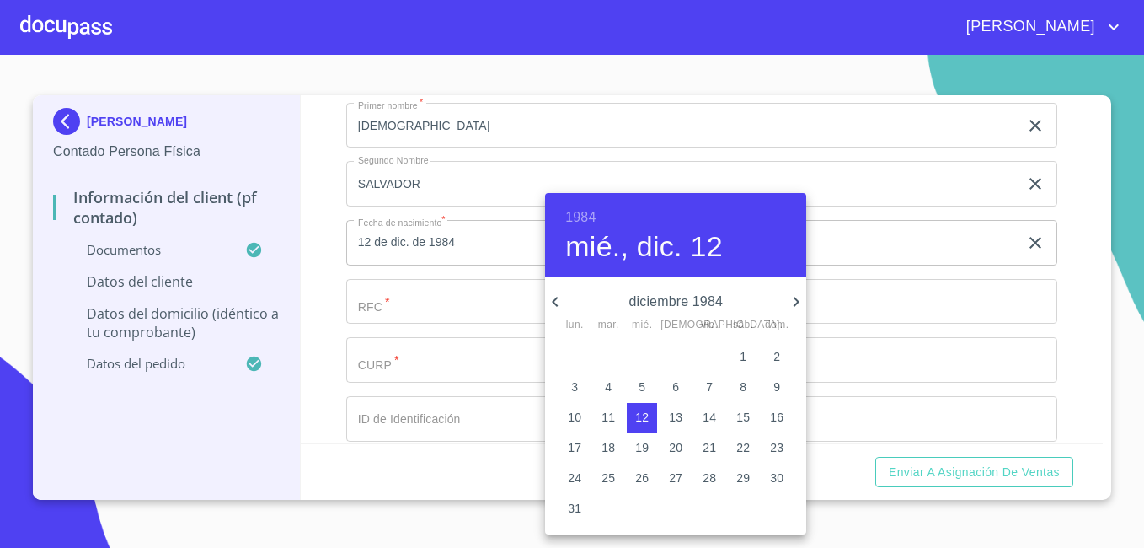
click at [1094, 296] on div at bounding box center [572, 274] width 1144 height 548
click at [1094, 296] on div "1984 mié., dic. 12 diciembre 1984 lun. mar. mié. jue. vie. sáb. dom. 26 27 28 2…" at bounding box center [572, 274] width 1144 height 548
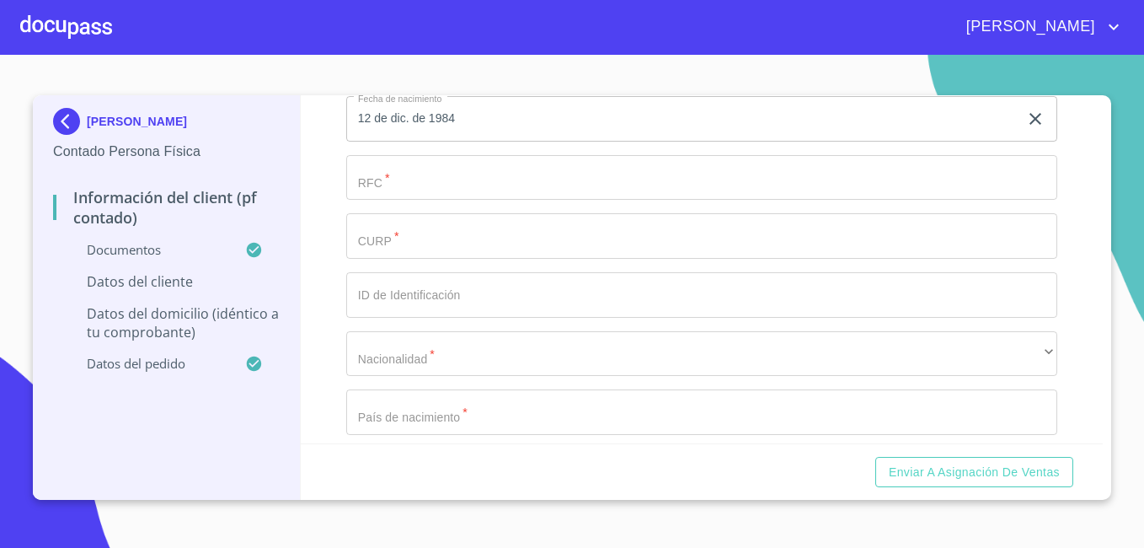
scroll to position [3354, 0]
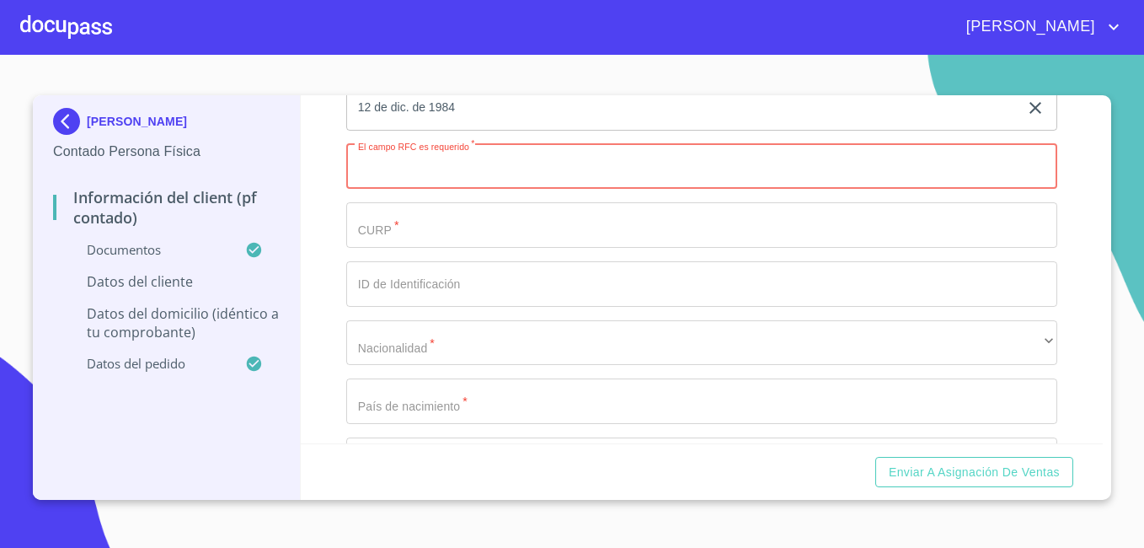
click at [420, 186] on input "Documento de identificación.   *" at bounding box center [701, 166] width 711 height 45
paste input "COAJ841225P89"
type input "COAJ841225P89"
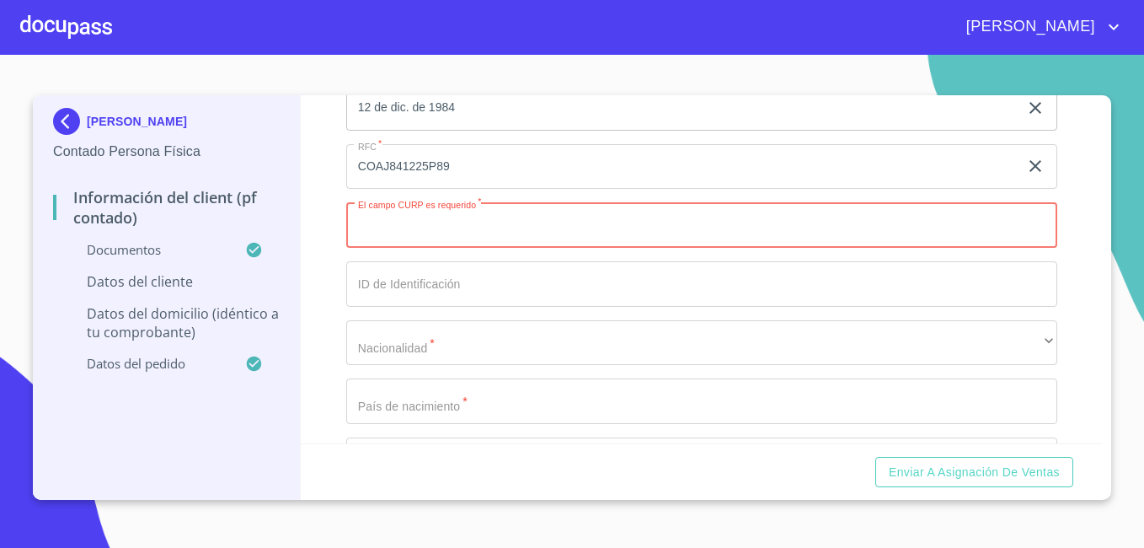
click at [444, 248] on input "Documento de identificación.   *" at bounding box center [701, 224] width 711 height 45
paste input "COAJ841225HJCRLS09"
type input "COAJ841225HJCRLS09"
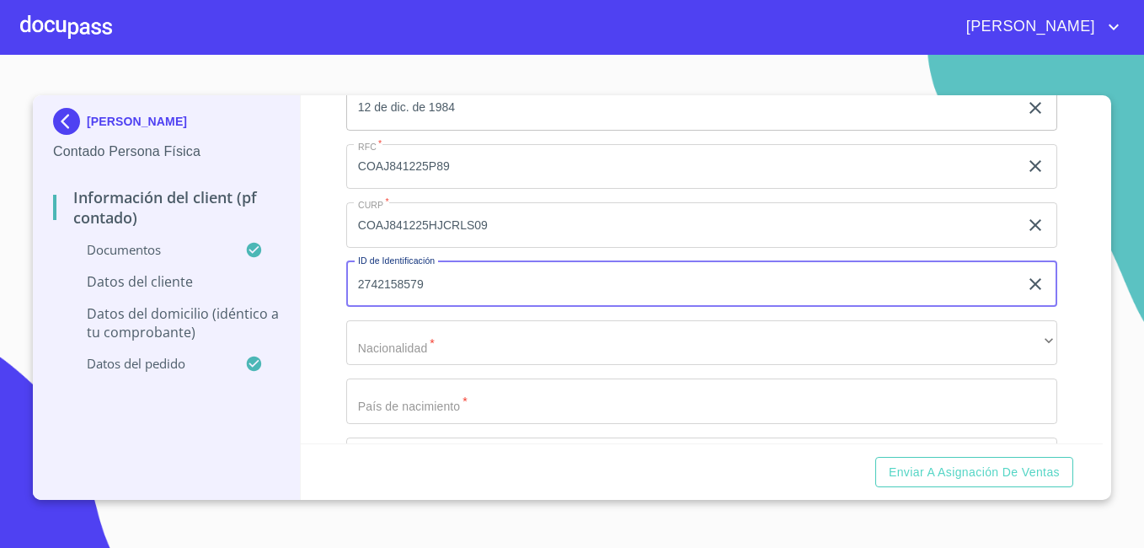
type input "2742158579"
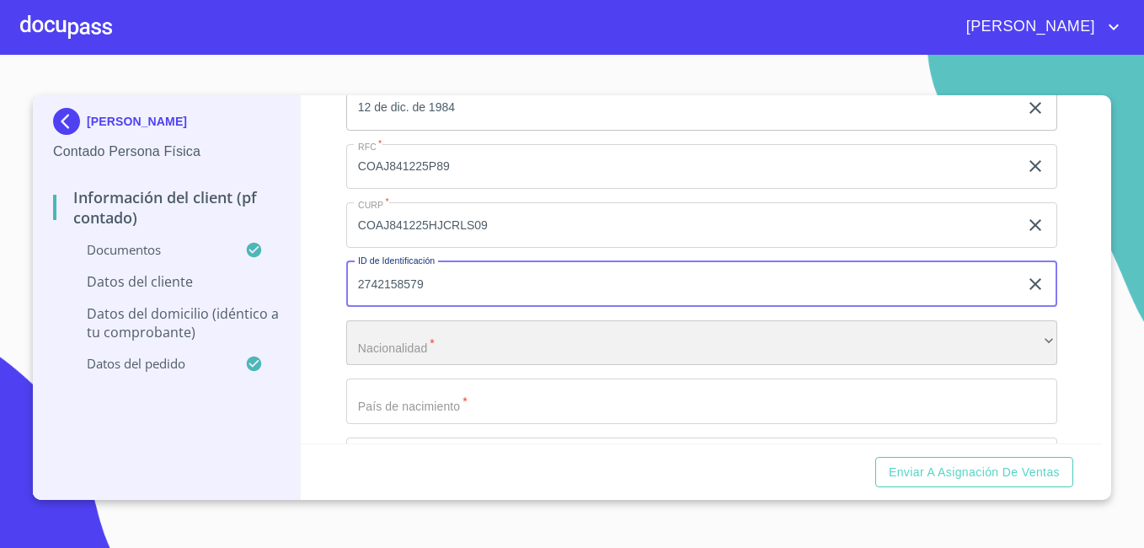
click at [420, 363] on div "​" at bounding box center [701, 342] width 711 height 45
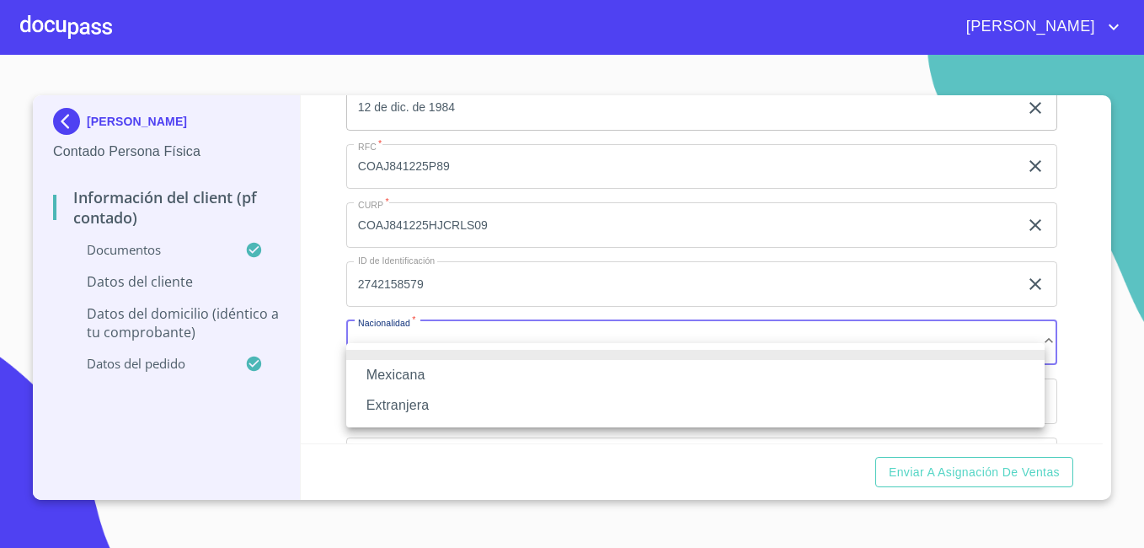
click at [417, 373] on li "Mexicana" at bounding box center [695, 375] width 698 height 30
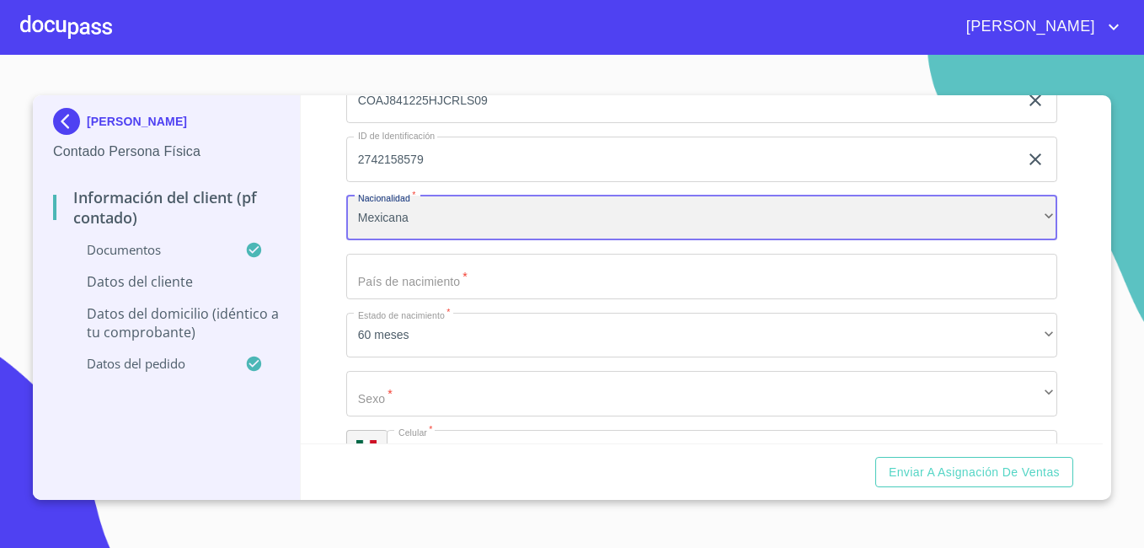
scroll to position [3489, 0]
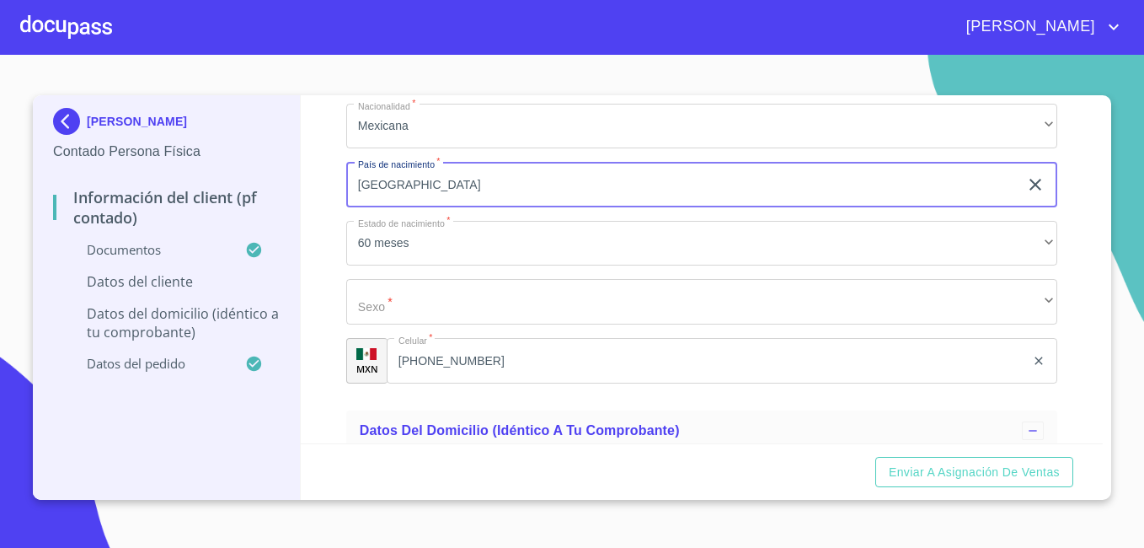
scroll to position [3590, 0]
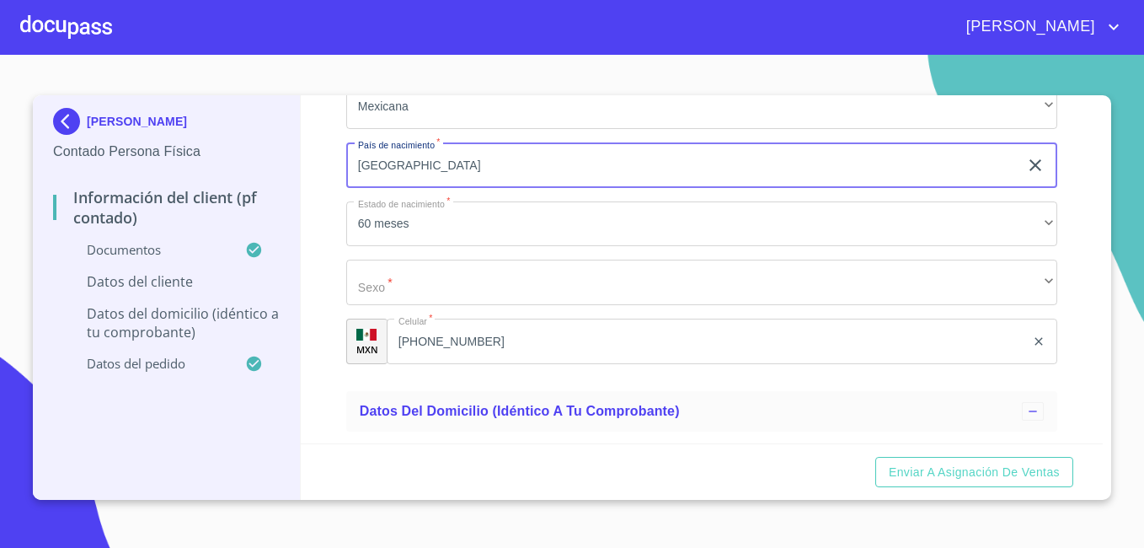
type input "[GEOGRAPHIC_DATA]"
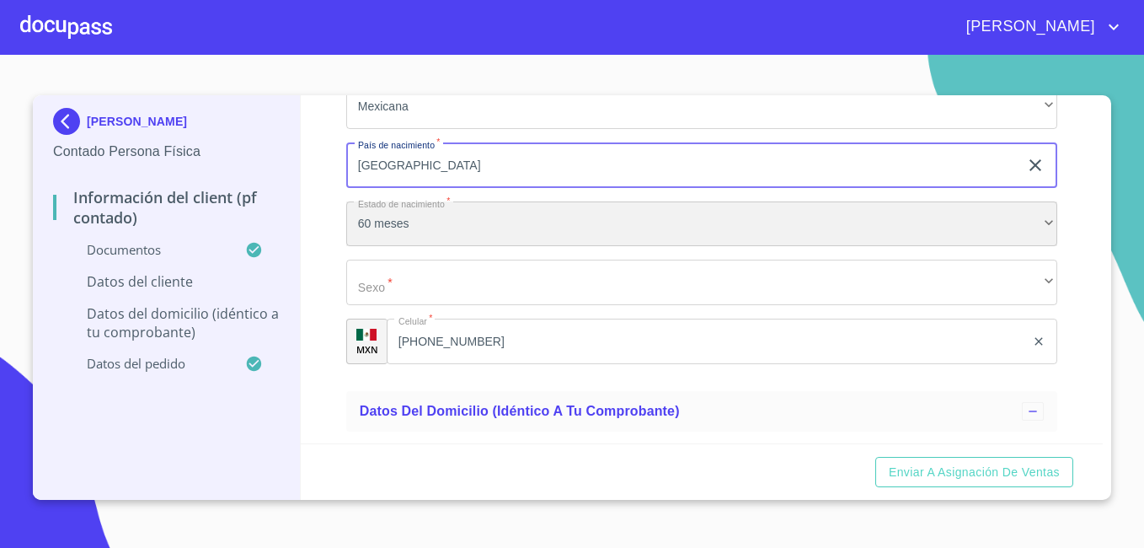
click at [805, 247] on div "60 meses" at bounding box center [701, 223] width 711 height 45
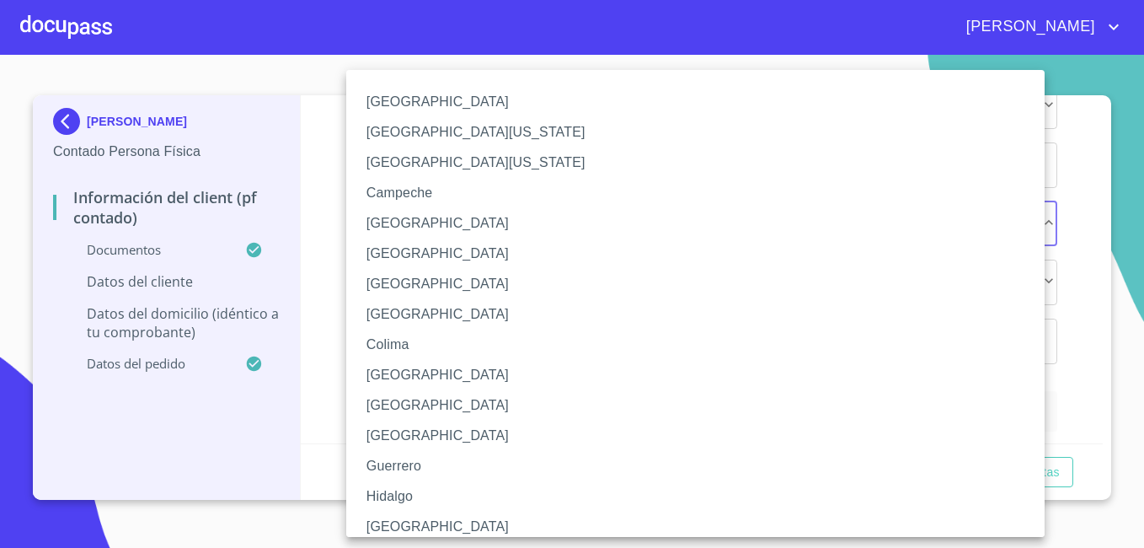
click at [418, 521] on li "[GEOGRAPHIC_DATA]" at bounding box center [701, 526] width 711 height 30
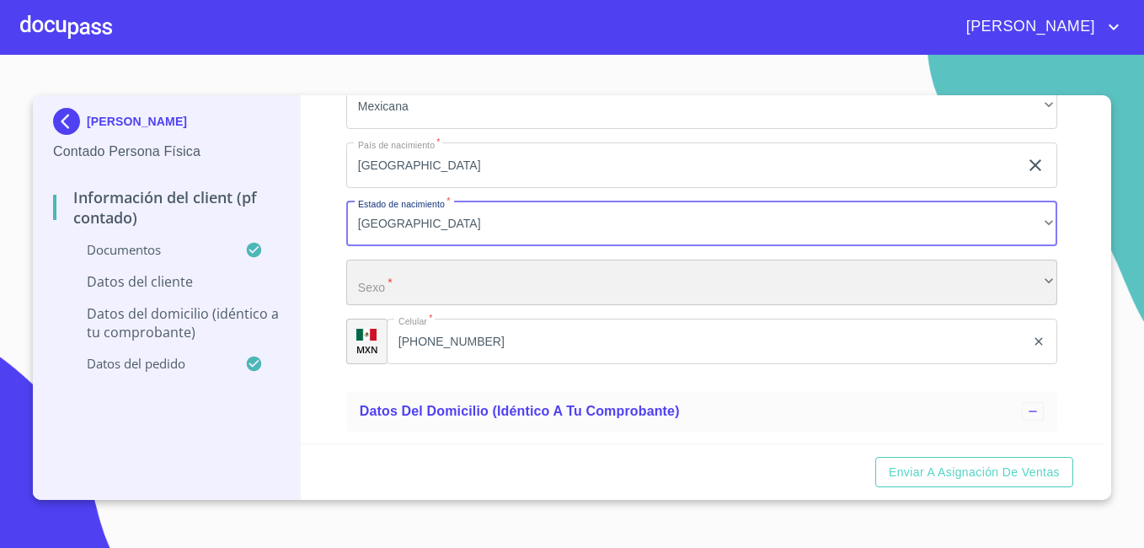
click at [549, 305] on div "​" at bounding box center [701, 281] width 711 height 45
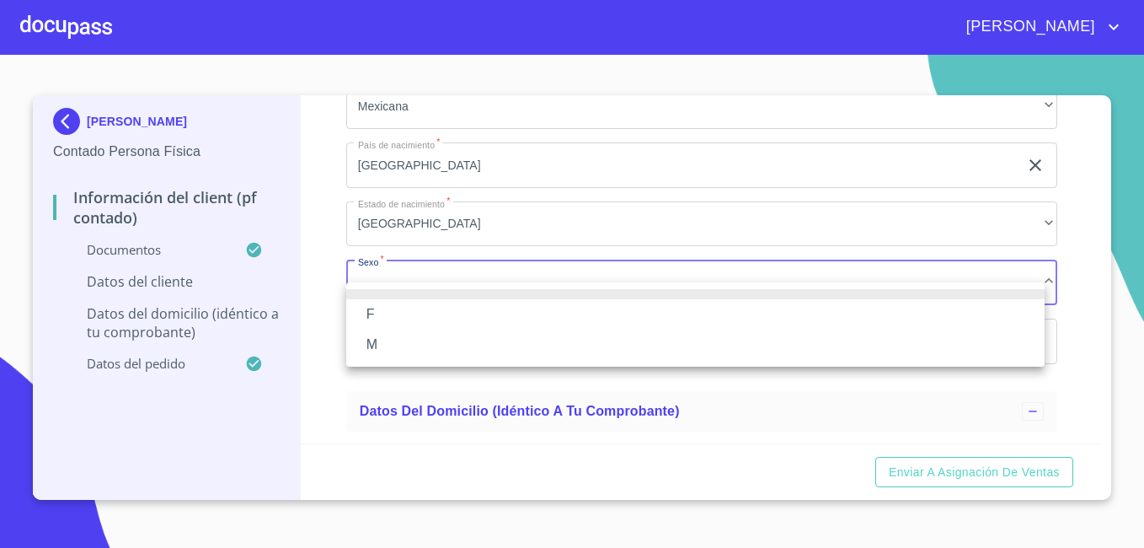
click at [468, 350] on li "M" at bounding box center [695, 344] width 698 height 30
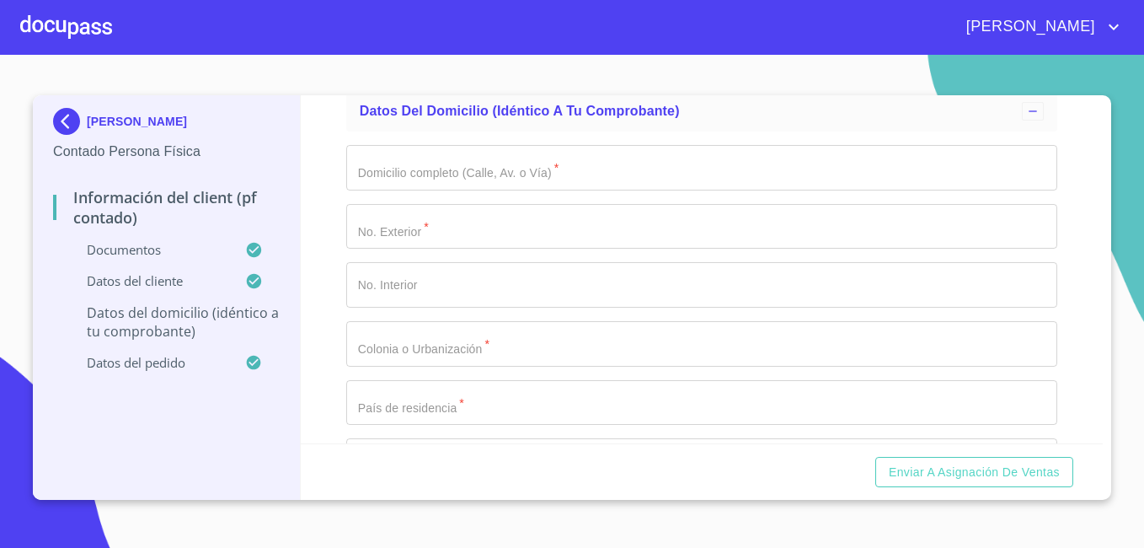
scroll to position [3893, 0]
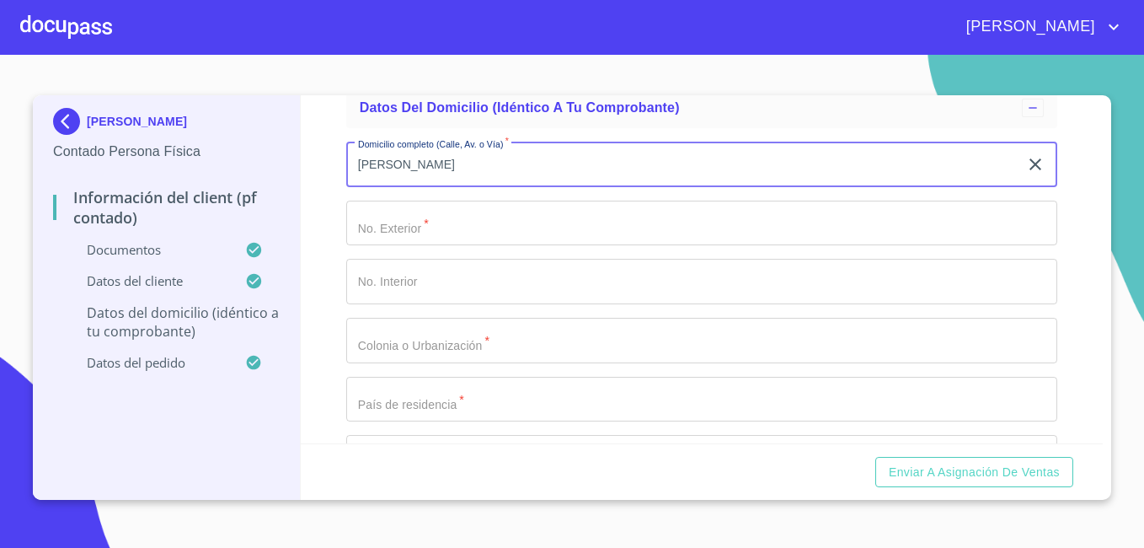
type input "[PERSON_NAME]"
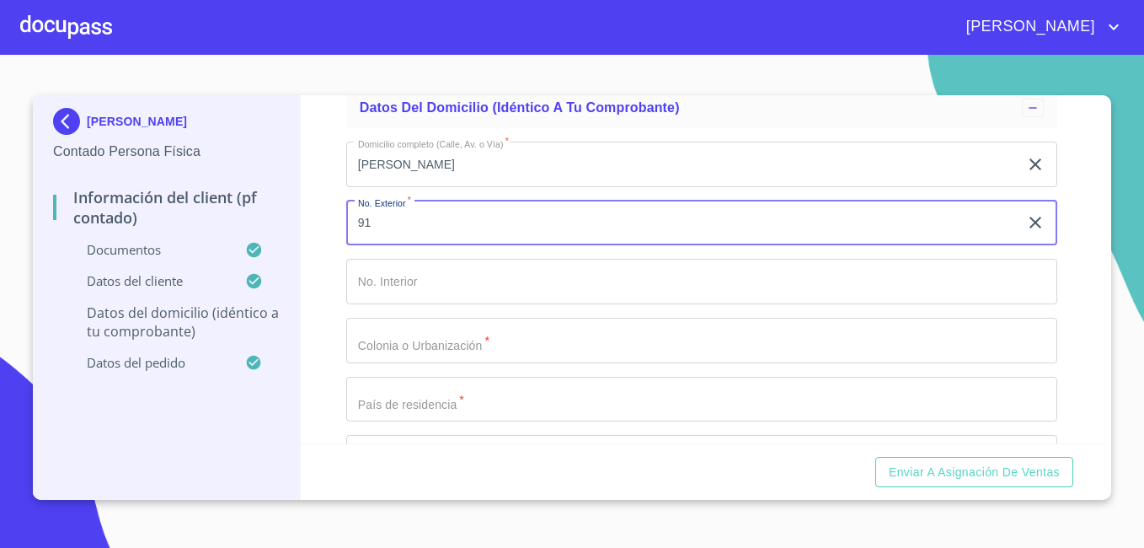
type input "91"
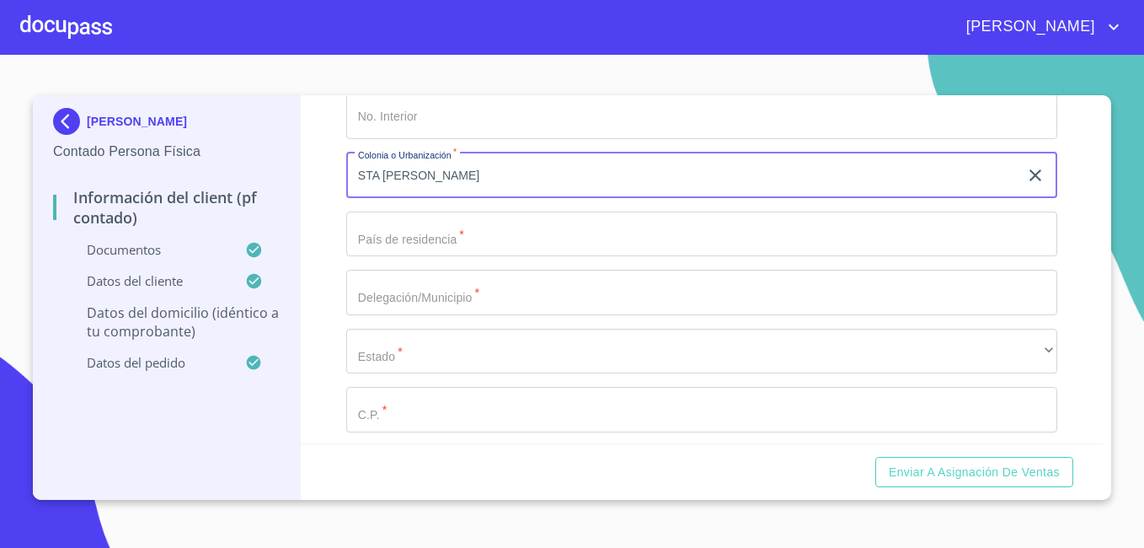
scroll to position [4062, 0]
type input "STA [PERSON_NAME]"
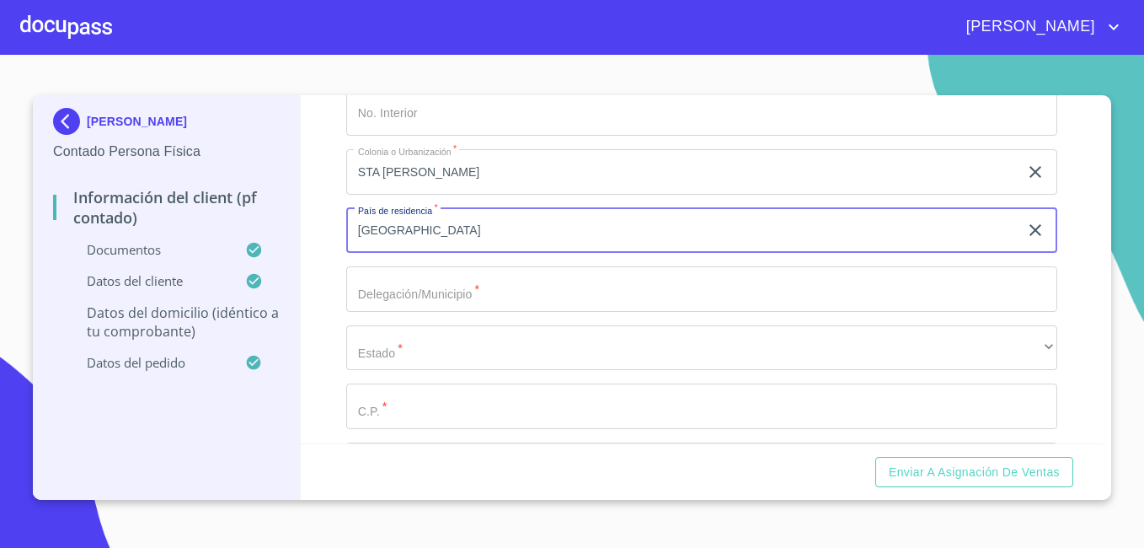
type input "[GEOGRAPHIC_DATA]"
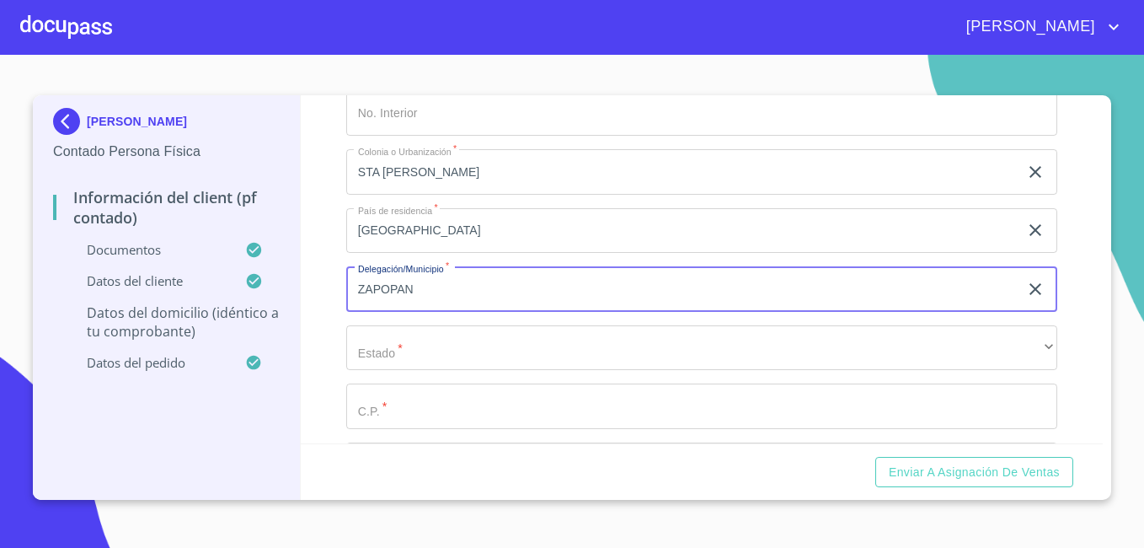
type input "ZAPOPAN"
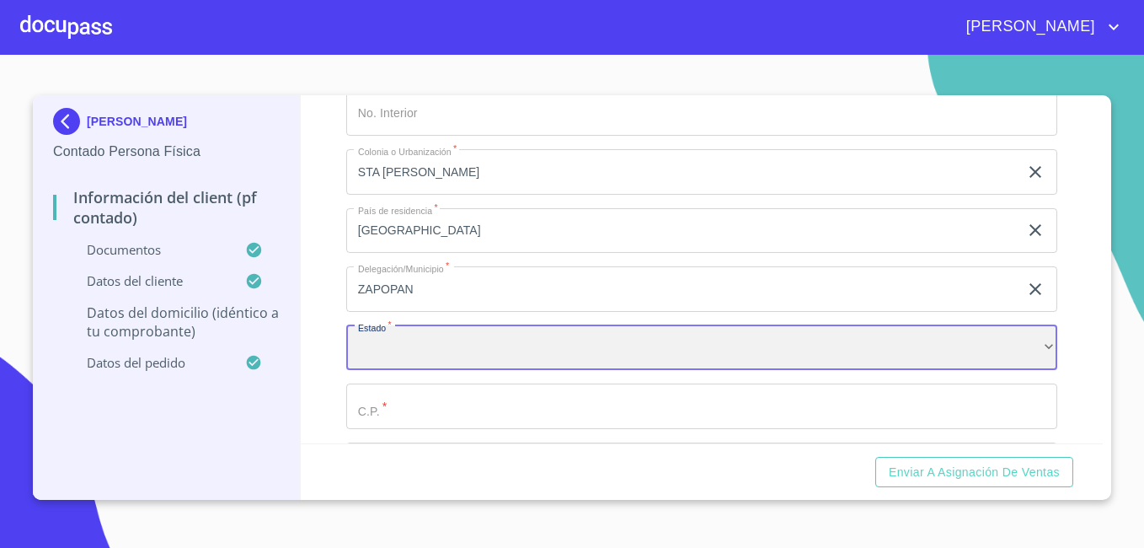
drag, startPoint x: 657, startPoint y: 389, endPoint x: 661, endPoint y: 363, distance: 26.3
click at [661, 363] on div "​" at bounding box center [701, 347] width 711 height 45
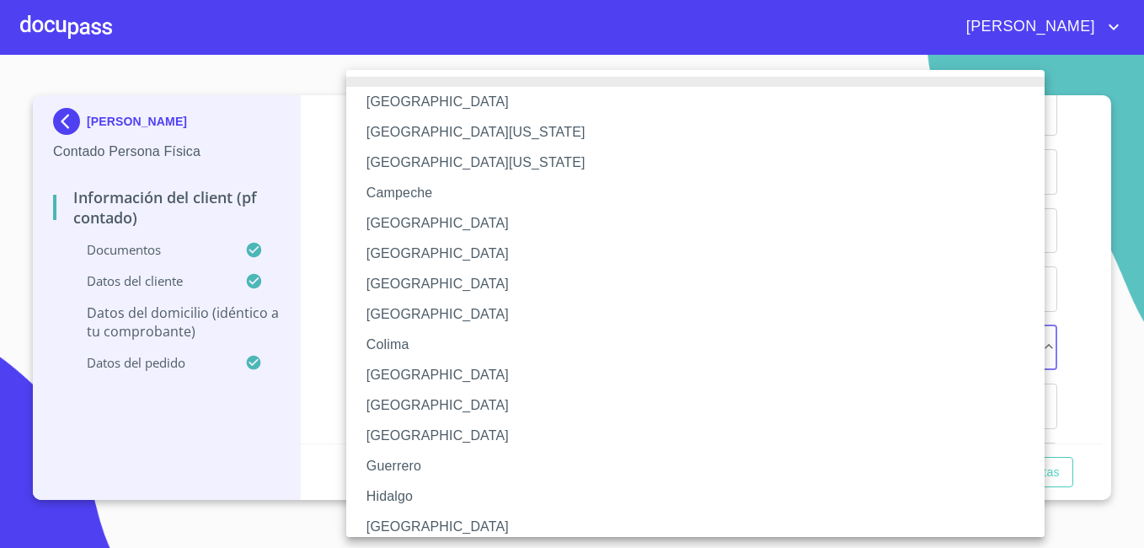
click at [661, 363] on li "[GEOGRAPHIC_DATA]" at bounding box center [701, 375] width 711 height 30
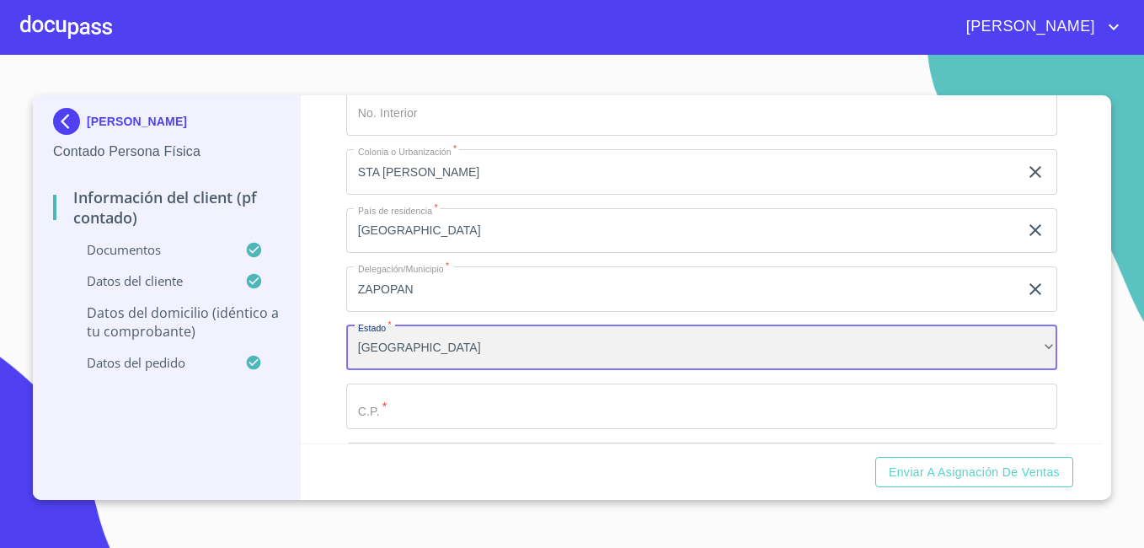
click at [661, 363] on div "[GEOGRAPHIC_DATA]" at bounding box center [701, 347] width 711 height 45
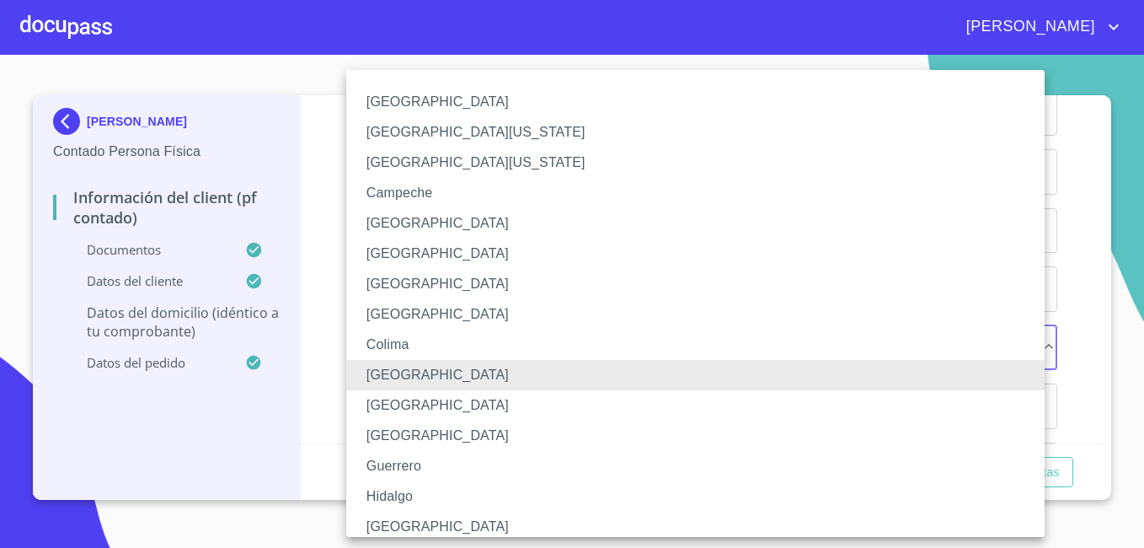
click at [395, 525] on li "[GEOGRAPHIC_DATA]" at bounding box center [701, 526] width 711 height 30
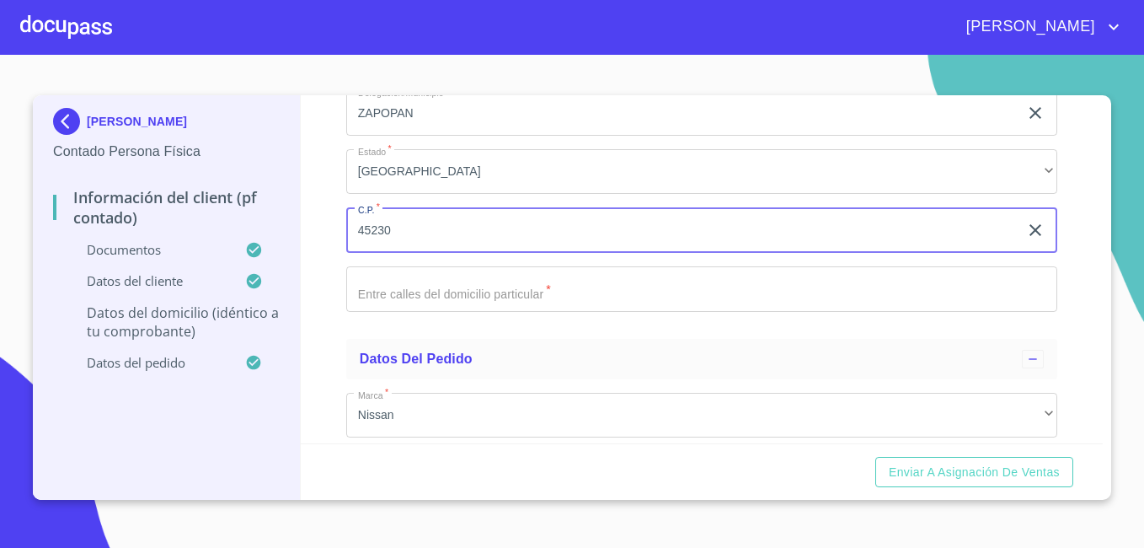
scroll to position [4264, 0]
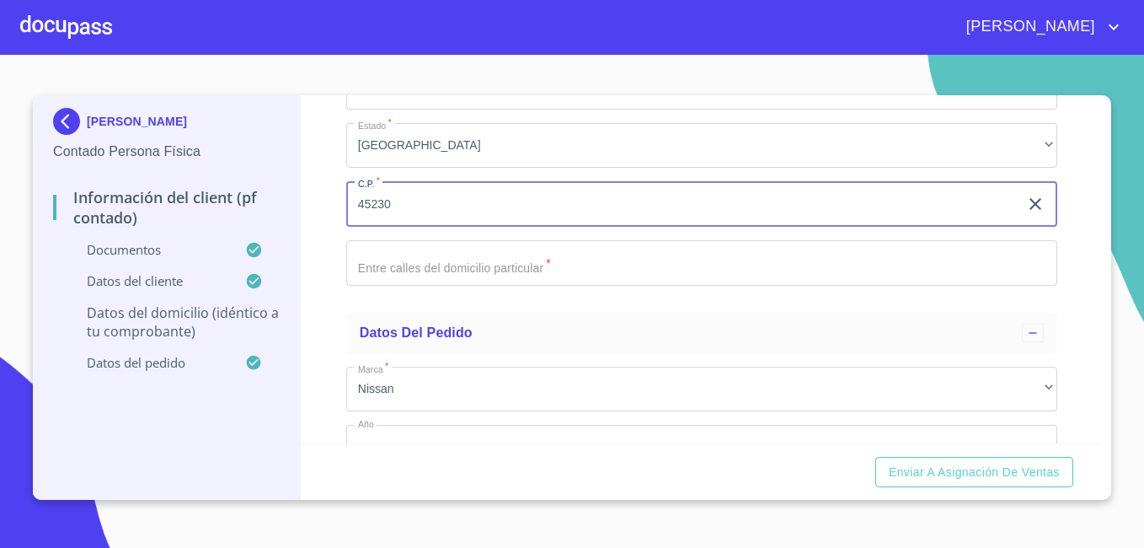
type input "45230"
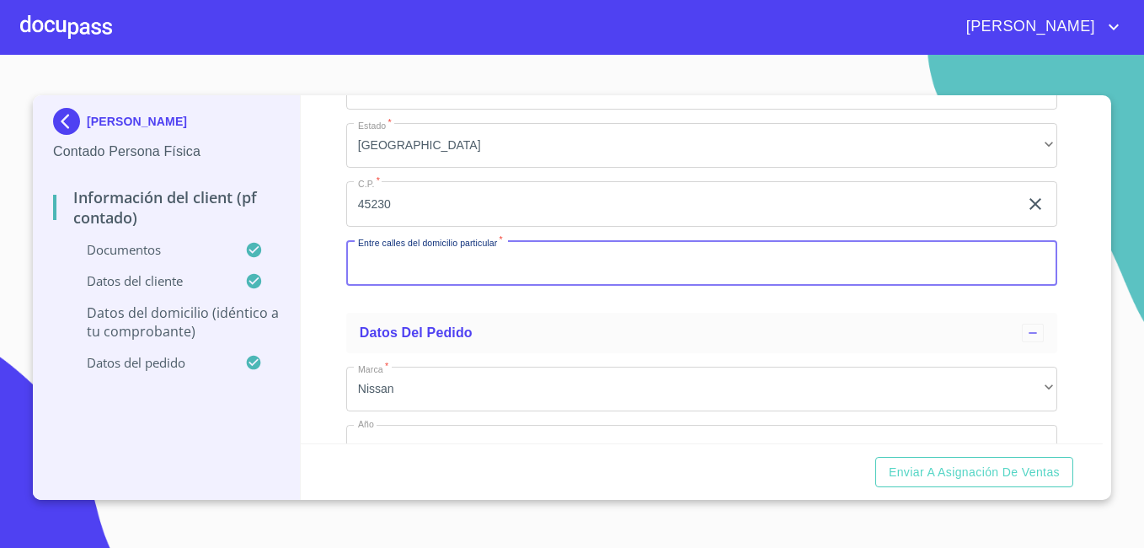
click at [497, 286] on input "Documento de identificación.   *" at bounding box center [701, 262] width 711 height 45
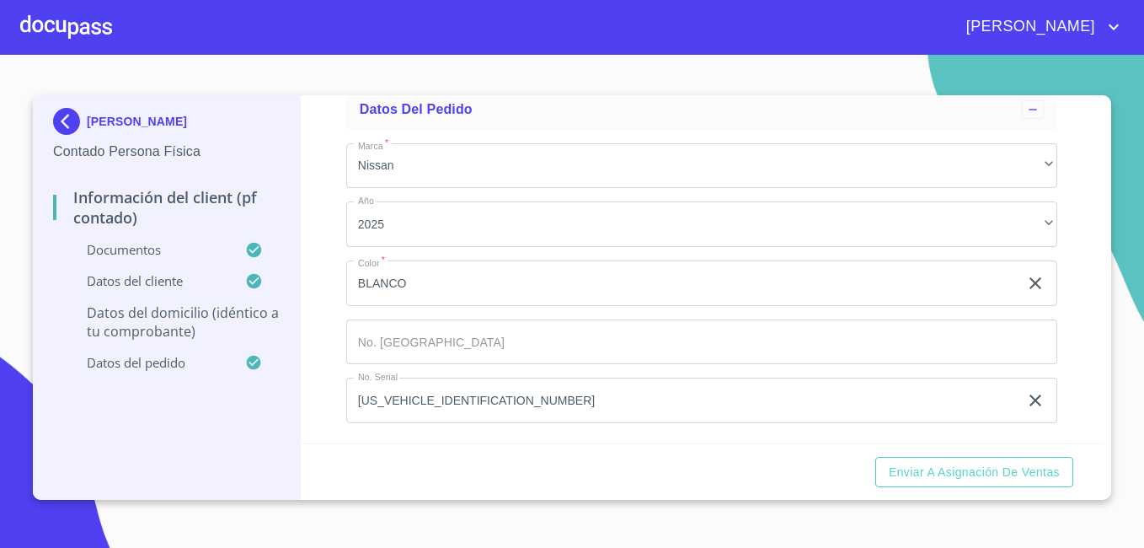
scroll to position [4508, 0]
type input "5 MAYO Y [PERSON_NAME]"
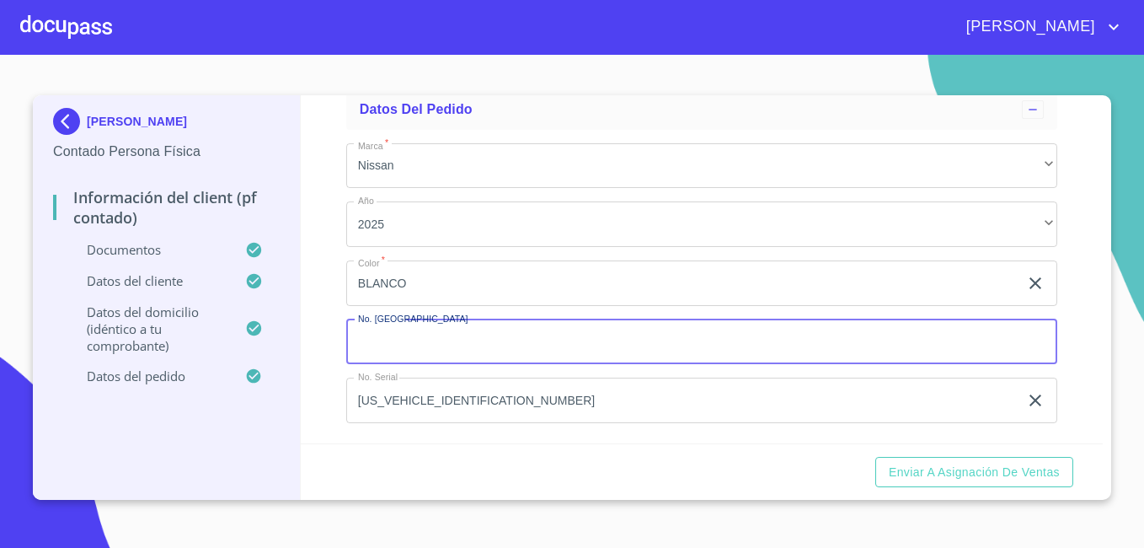
click at [613, 463] on div "Enviar a Asignación de Ventas" at bounding box center [702, 471] width 803 height 57
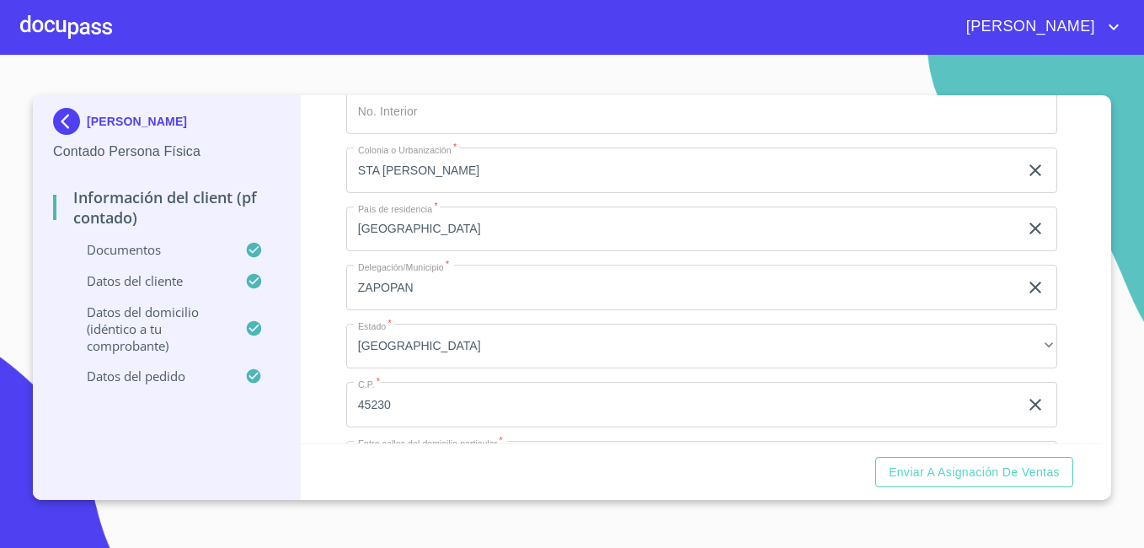
scroll to position [4130, 0]
